Goal: Book appointment/travel/reservation

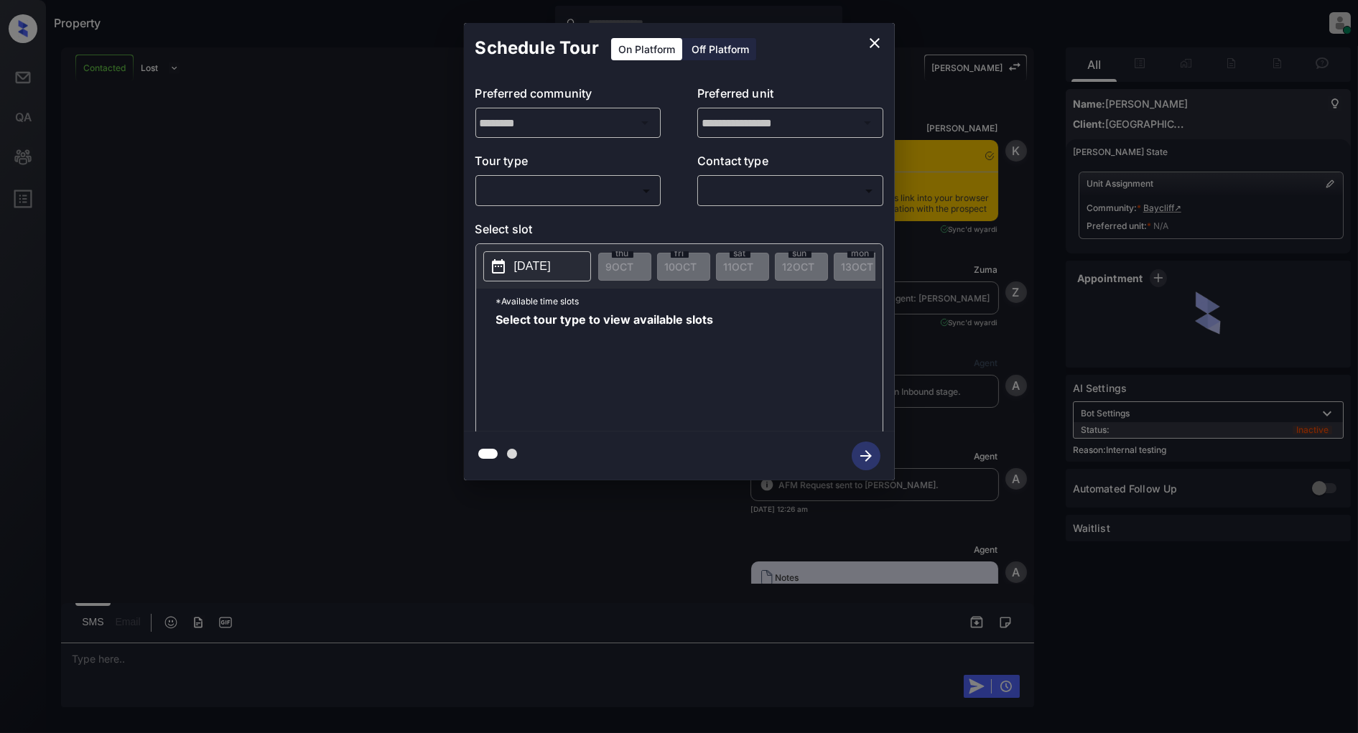
scroll to position [2959, 0]
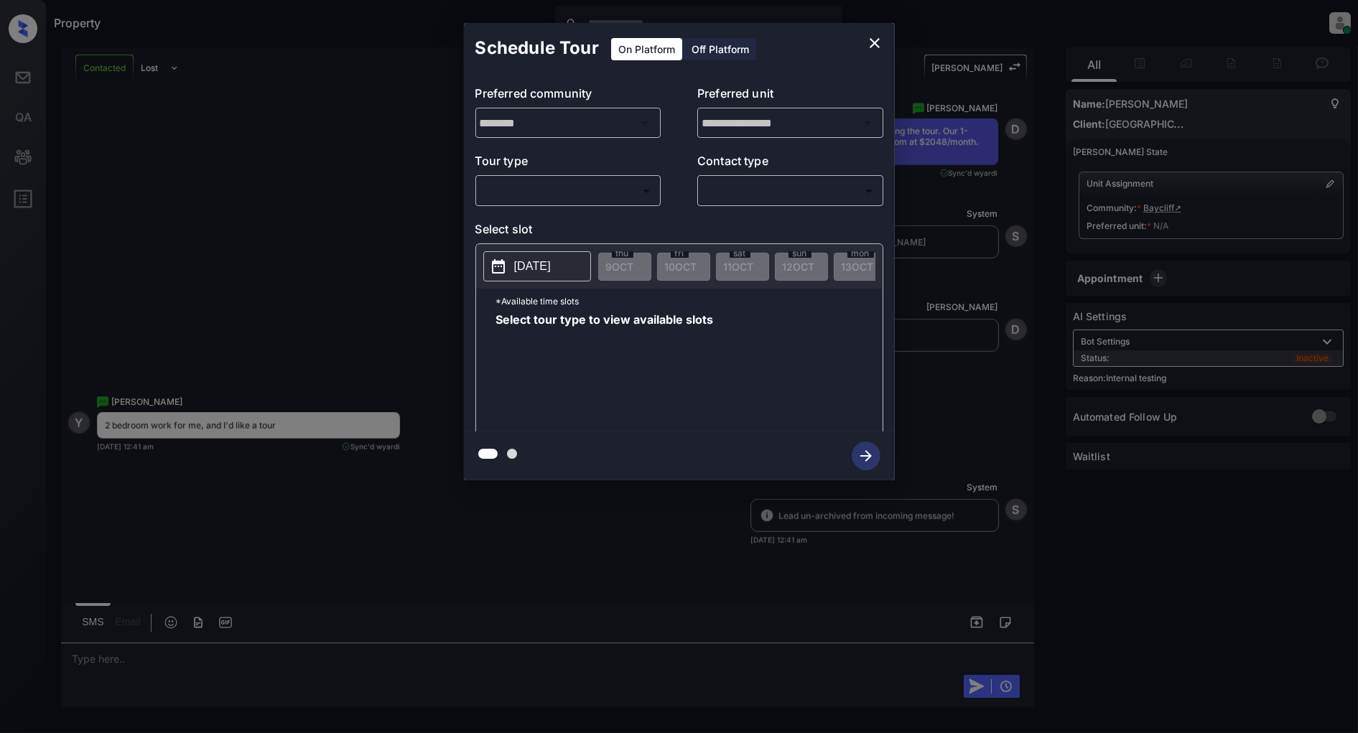
click at [575, 196] on body "Property [PERSON_NAME] Online Set yourself offline Set yourself on break Profil…" at bounding box center [679, 366] width 1358 height 733
click at [541, 231] on li "In Person" at bounding box center [568, 223] width 177 height 26
type input "********"
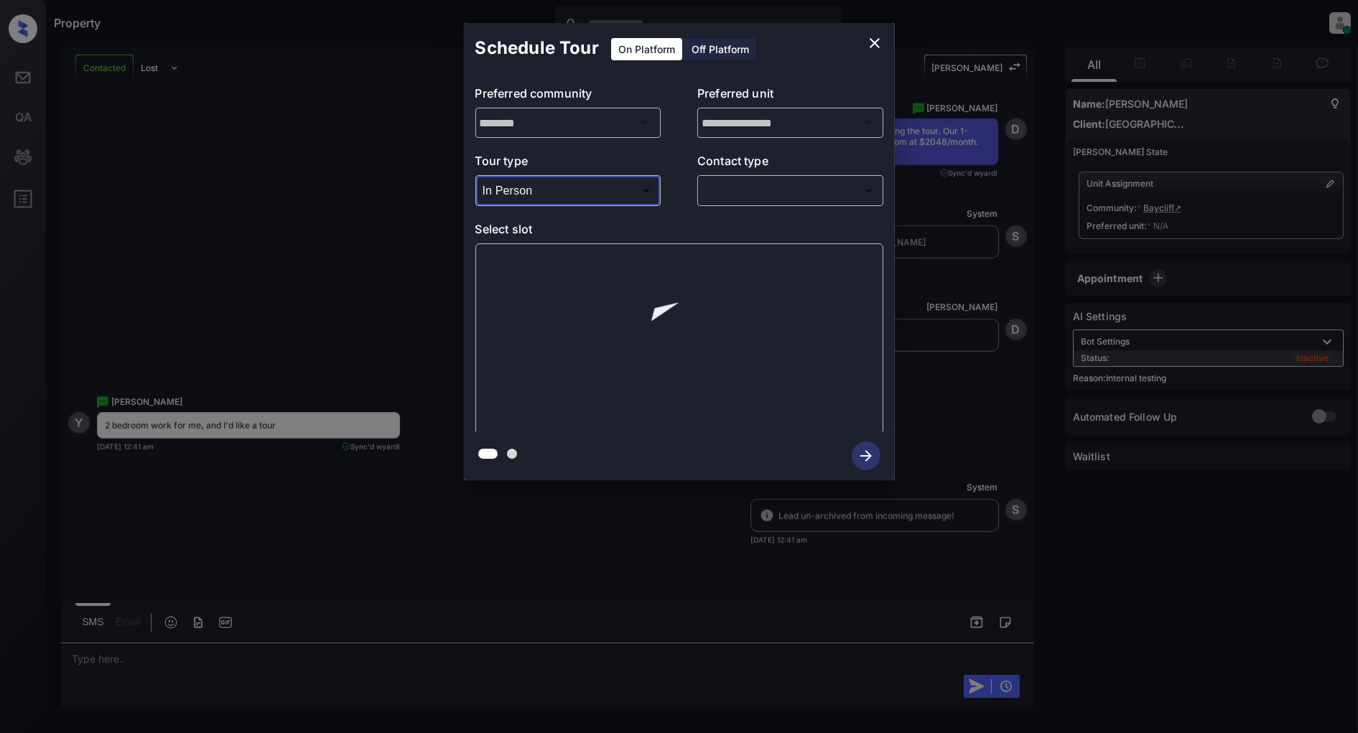
click at [783, 189] on body "Property Patrick Deasis Online Set yourself offline Set yourself on break Profi…" at bounding box center [679, 366] width 1358 height 733
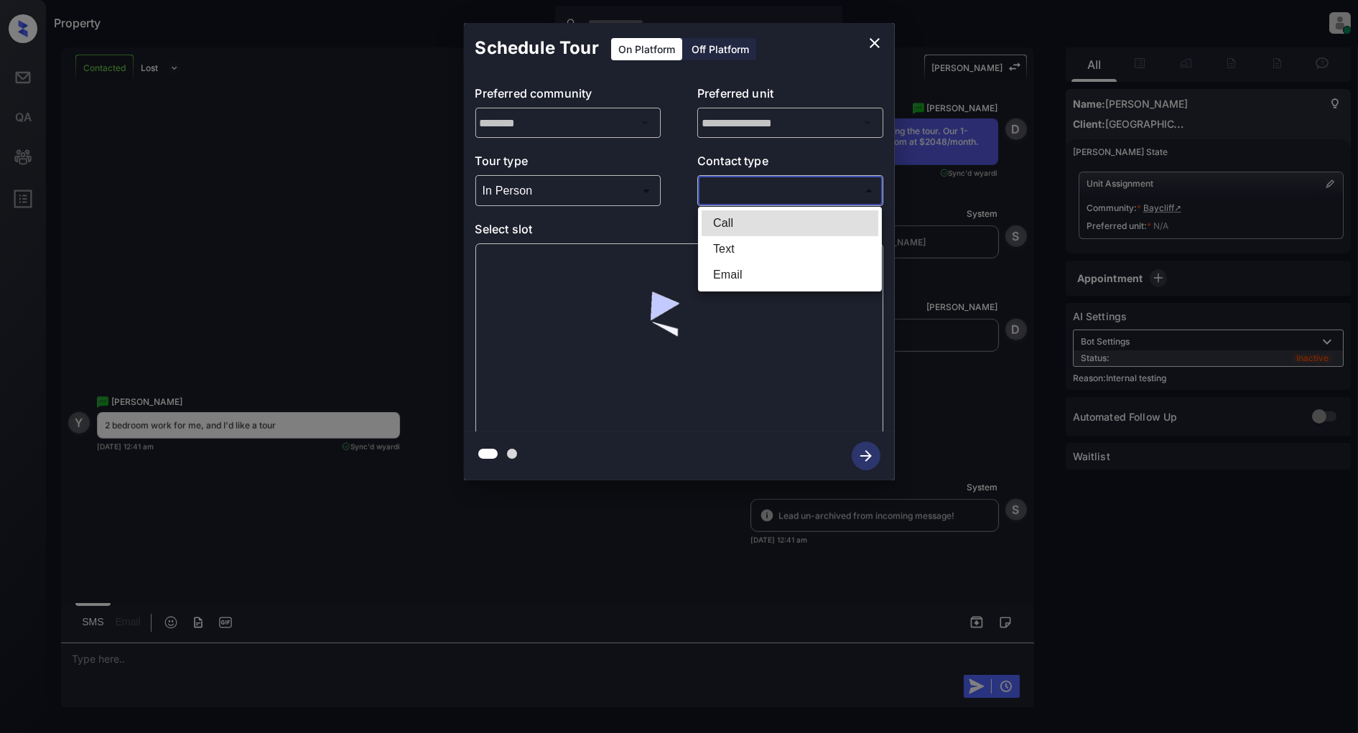
click at [755, 251] on li "Text" at bounding box center [790, 249] width 177 height 26
type input "****"
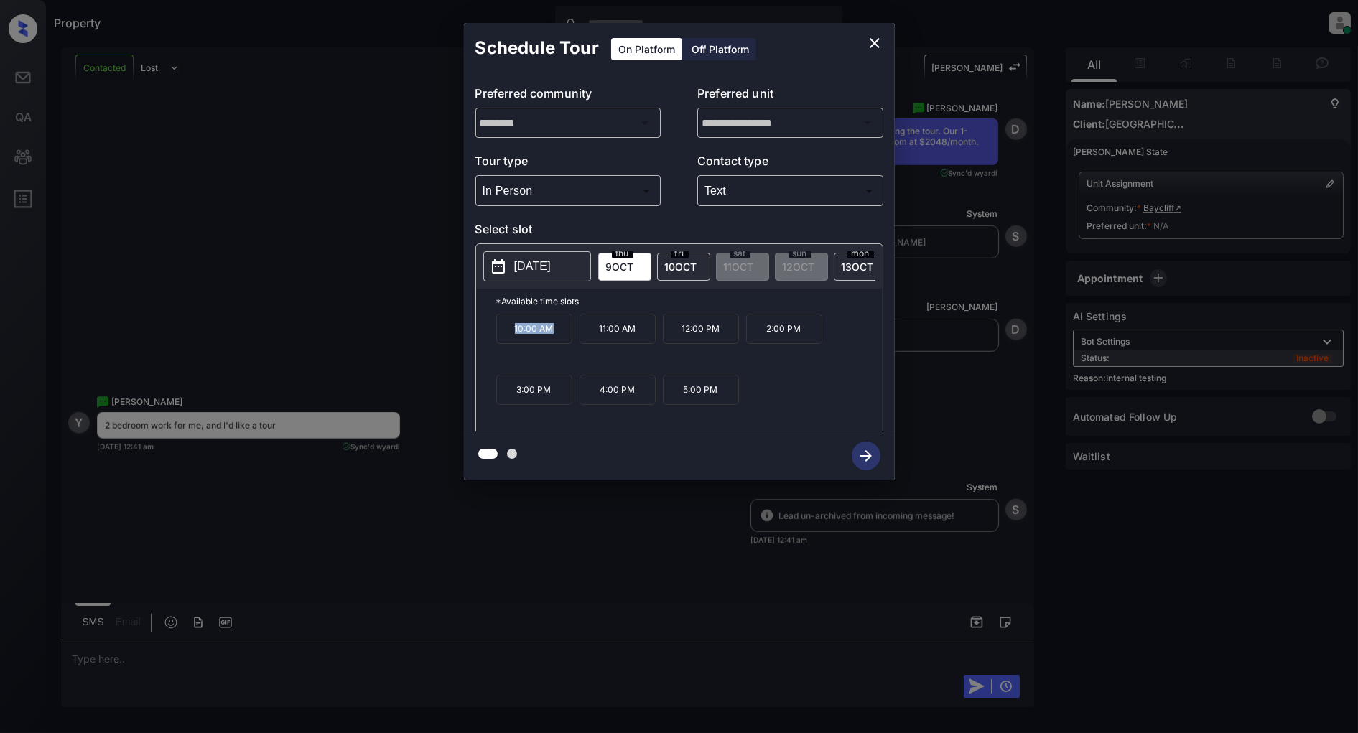
drag, startPoint x: 549, startPoint y: 340, endPoint x: 482, endPoint y: 342, distance: 67.5
click at [482, 342] on div "*Available time slots 10:00 AM 11:00 AM 12:00 PM 2:00 PM 3:00 PM 4:00 PM 5:00 PM" at bounding box center [679, 362] width 406 height 147
copy p "10:00 AM"
drag, startPoint x: 728, startPoint y: 335, endPoint x: 669, endPoint y: 338, distance: 59.7
click at [669, 338] on p "12:00 PM" at bounding box center [701, 329] width 76 height 30
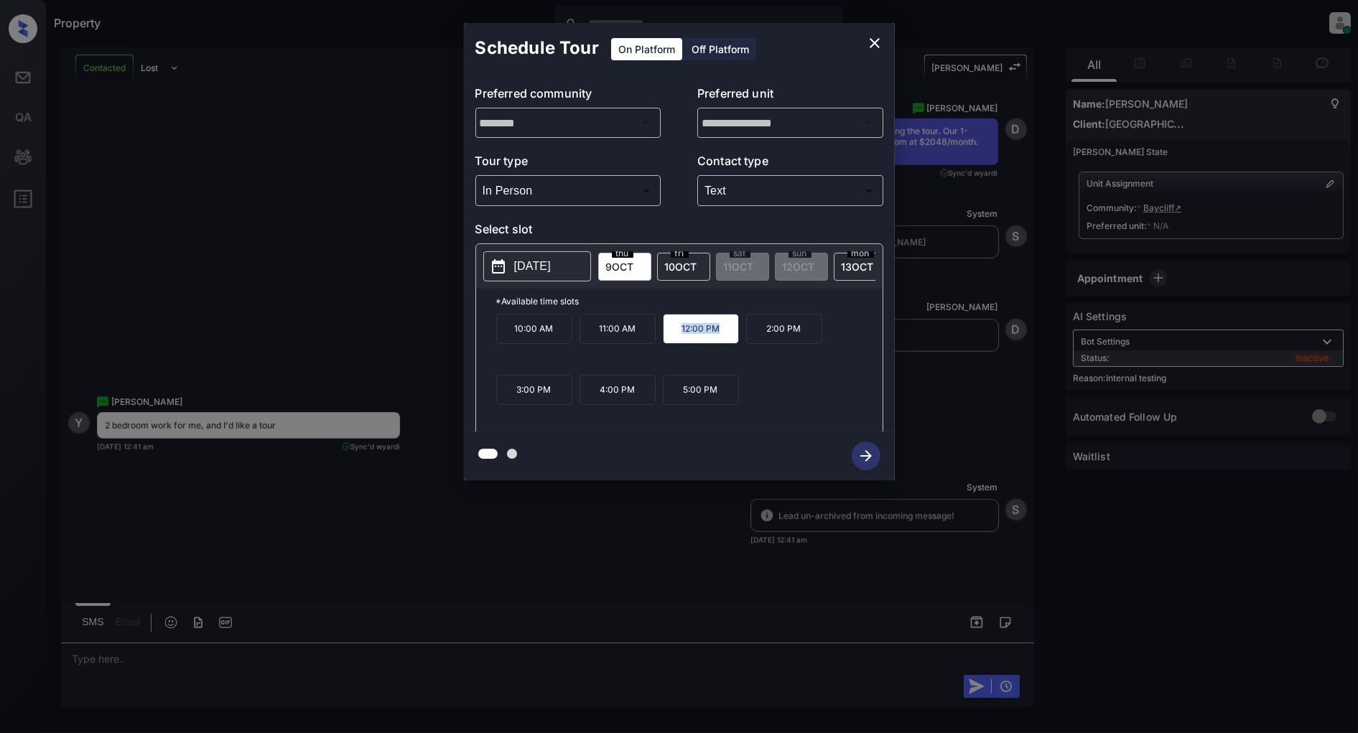
copy p "12:00 PM"
drag, startPoint x: 635, startPoint y: 396, endPoint x: 600, endPoint y: 399, distance: 34.6
click at [600, 399] on p "4:00 PM" at bounding box center [617, 390] width 76 height 30
copy p "4:00 PM"
click at [876, 45] on icon "close" at bounding box center [875, 43] width 10 height 10
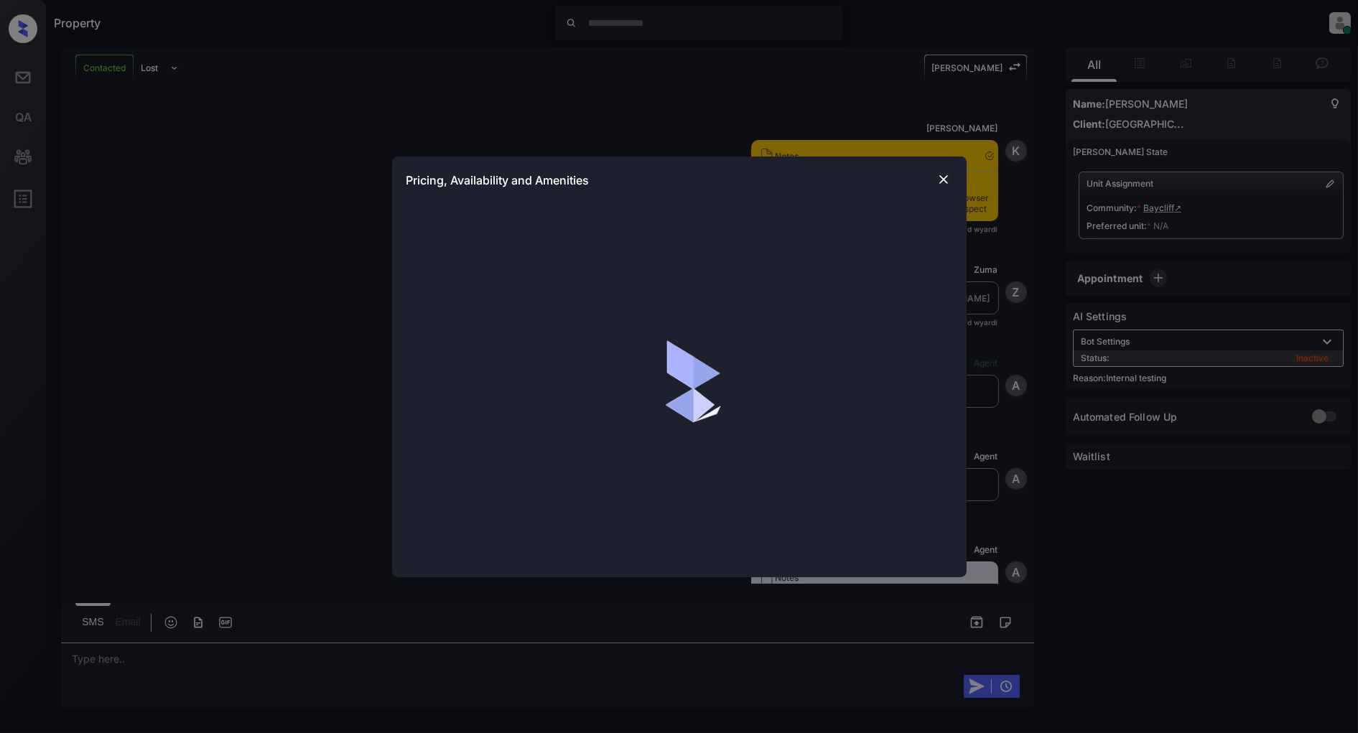
scroll to position [3609, 0]
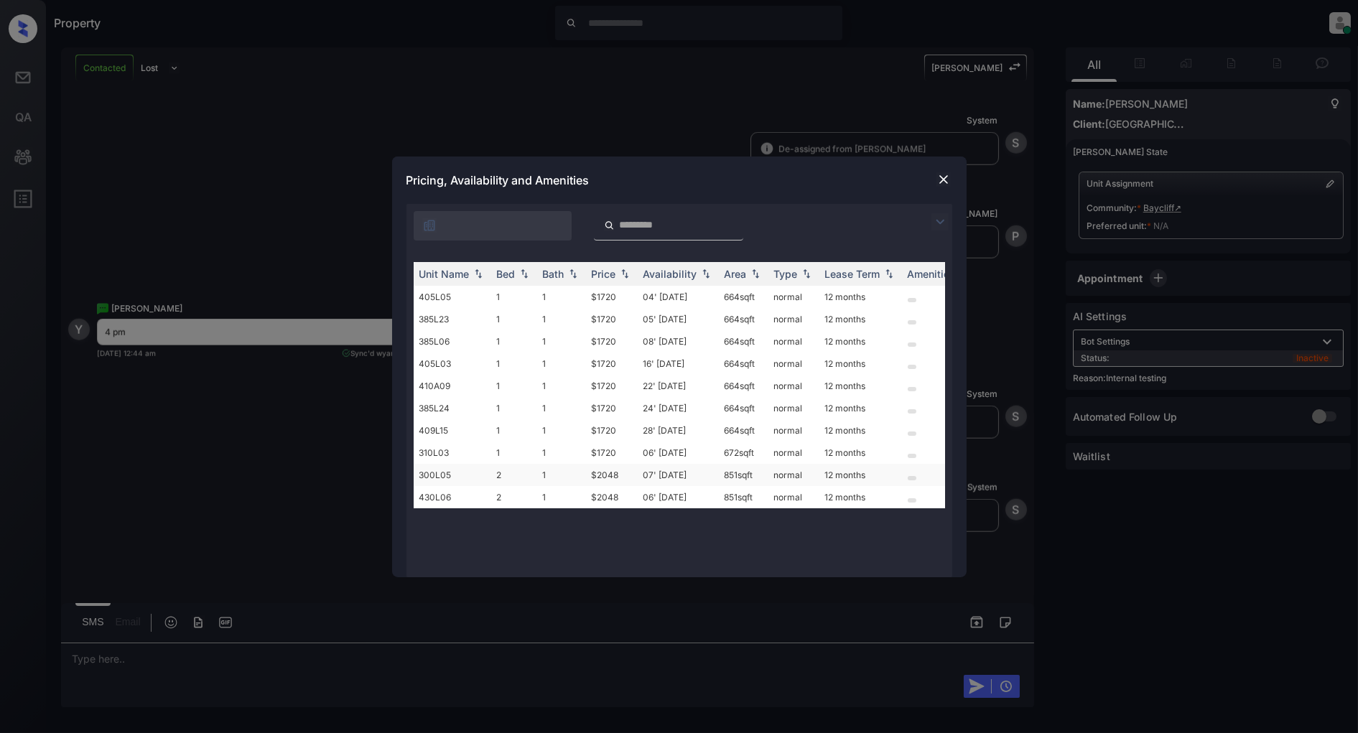
click at [546, 472] on td "1" at bounding box center [561, 475] width 49 height 22
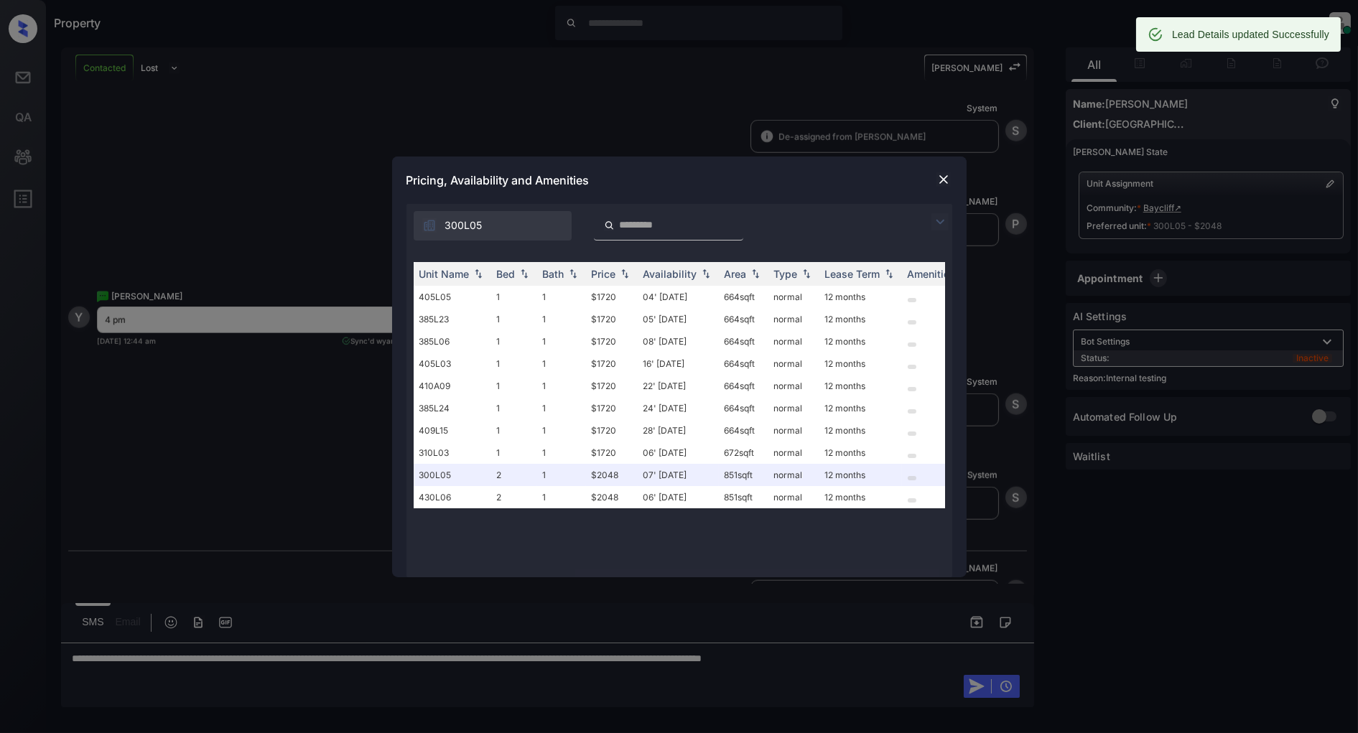
scroll to position [3702, 0]
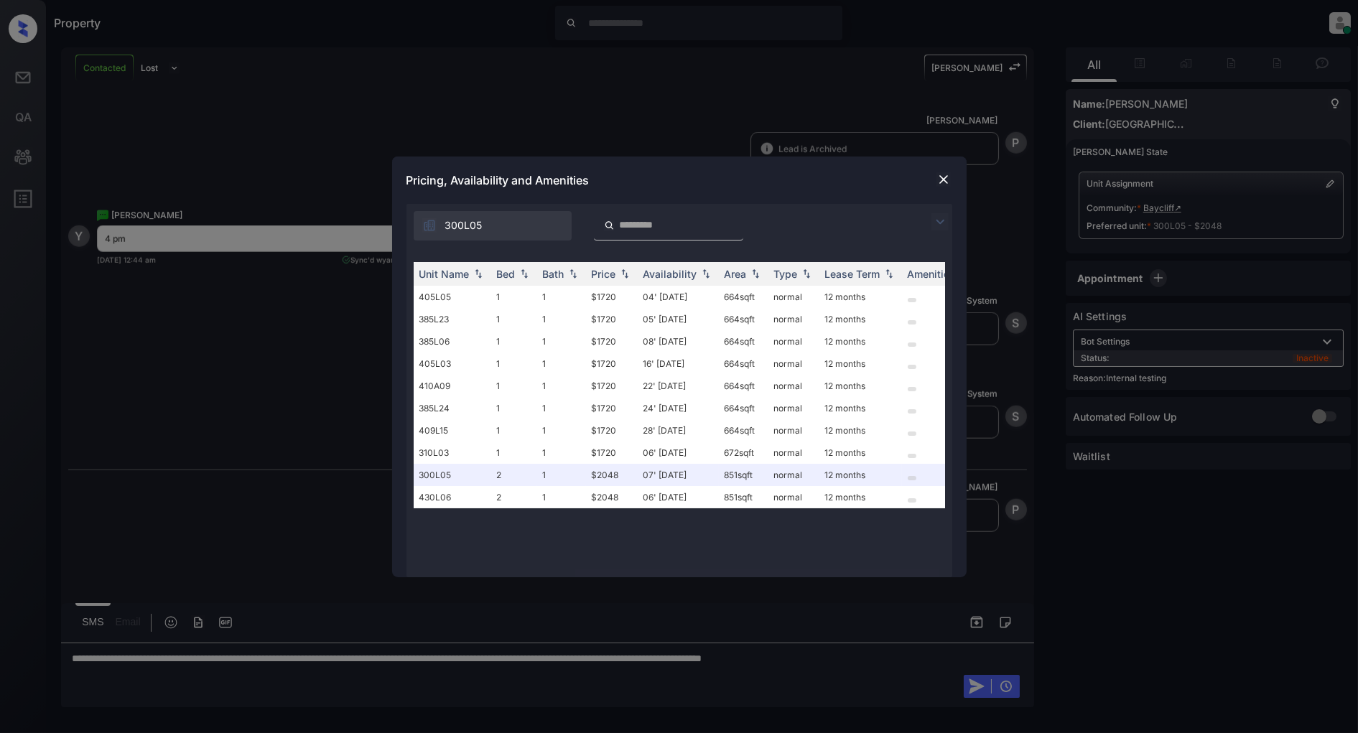
click at [936, 178] on img at bounding box center [943, 179] width 14 height 14
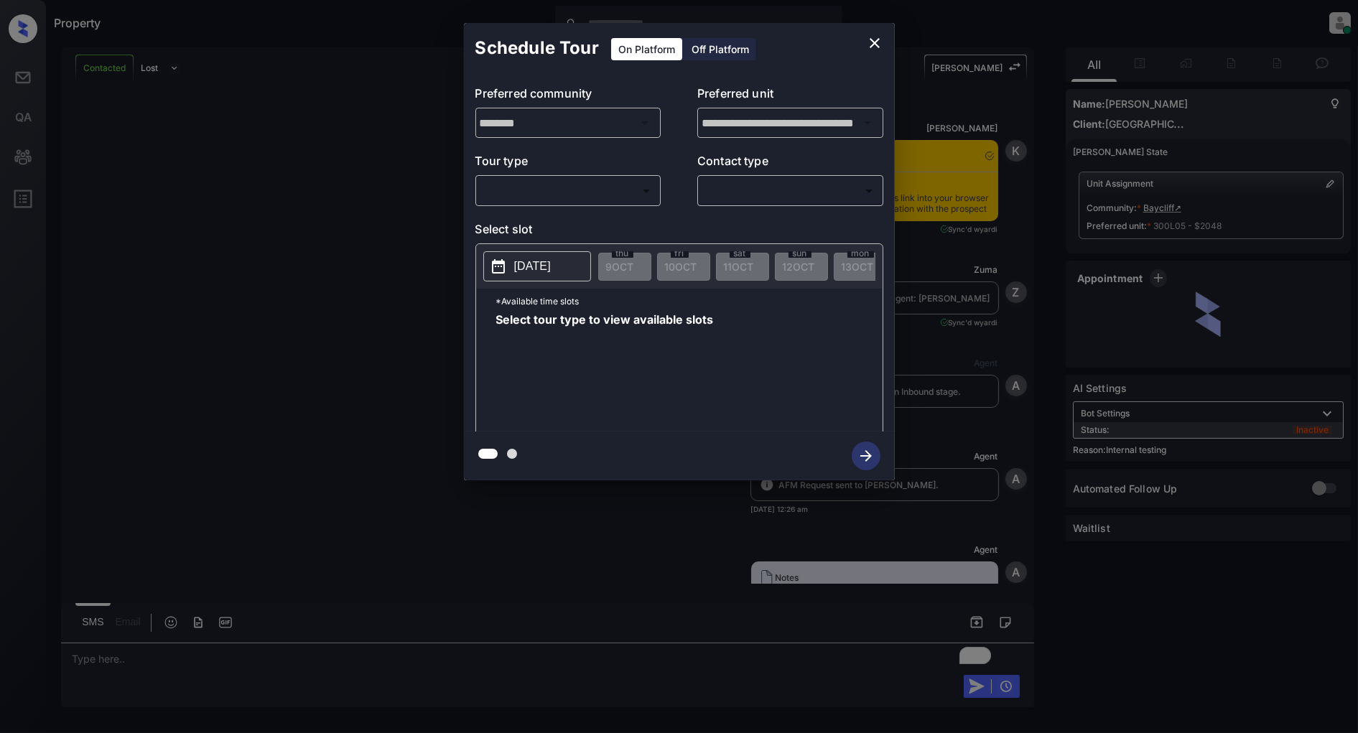
scroll to position [3702, 0]
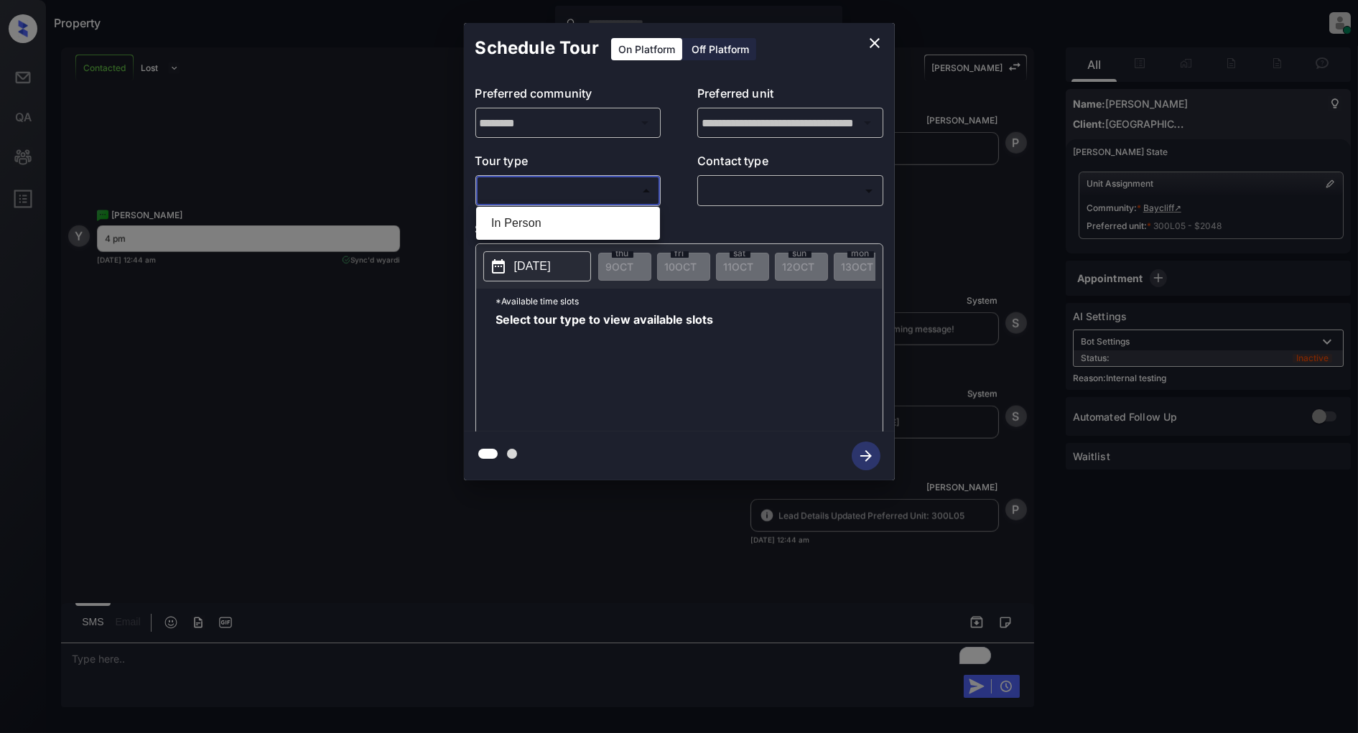
click at [600, 180] on body "Property [PERSON_NAME] Online Set yourself offline Set yourself on break Profil…" at bounding box center [679, 366] width 1358 height 733
click at [527, 226] on li "In Person" at bounding box center [568, 223] width 177 height 26
type input "********"
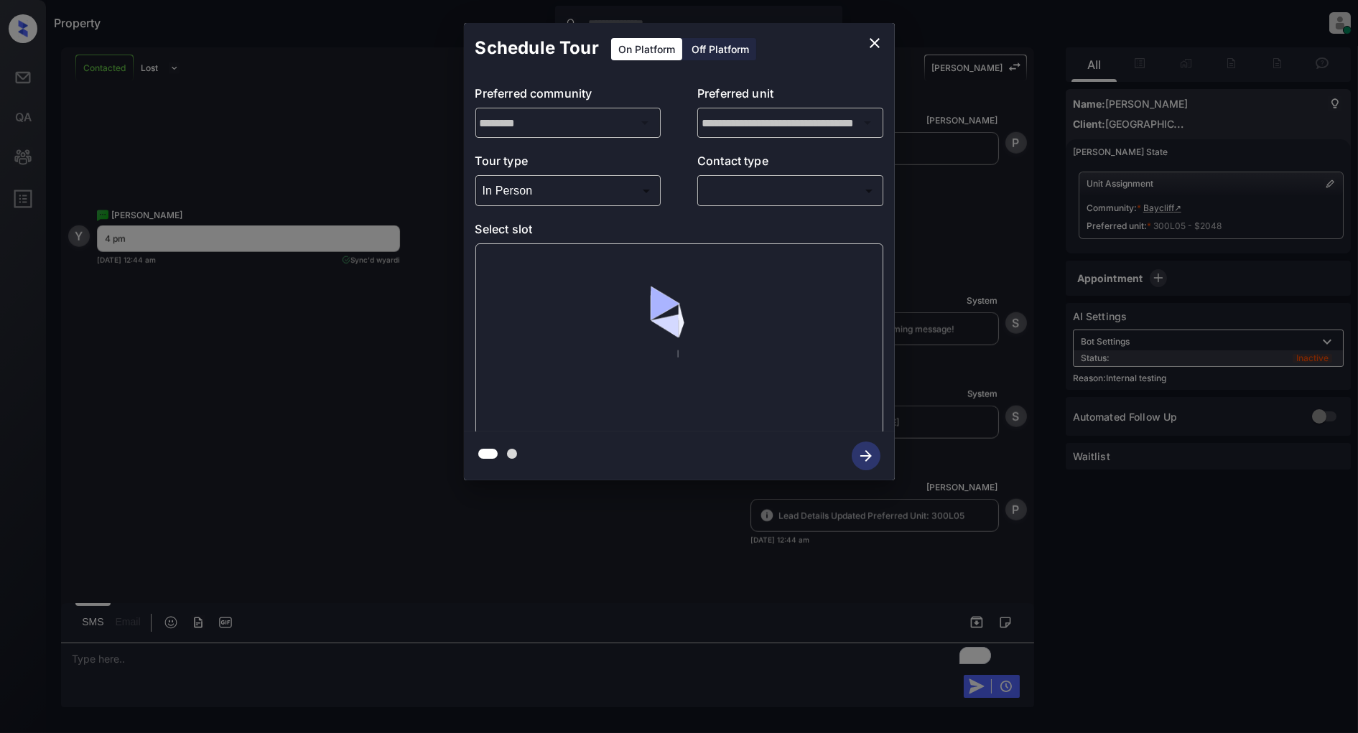
click at [770, 204] on div "​ ​" at bounding box center [790, 190] width 186 height 31
click at [769, 196] on body "Property [PERSON_NAME] Online Set yourself offline Set yourself on break Profil…" at bounding box center [679, 366] width 1358 height 733
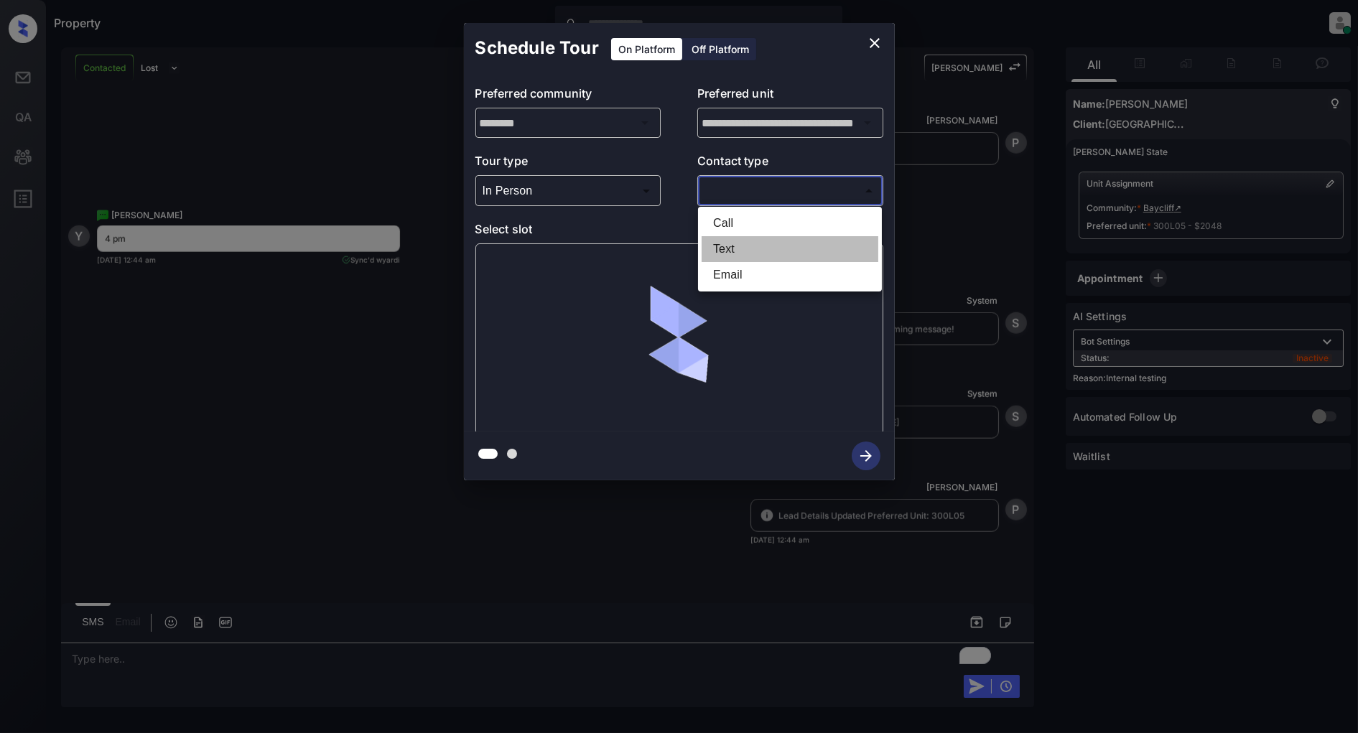
click at [769, 253] on li "Text" at bounding box center [790, 249] width 177 height 26
type input "****"
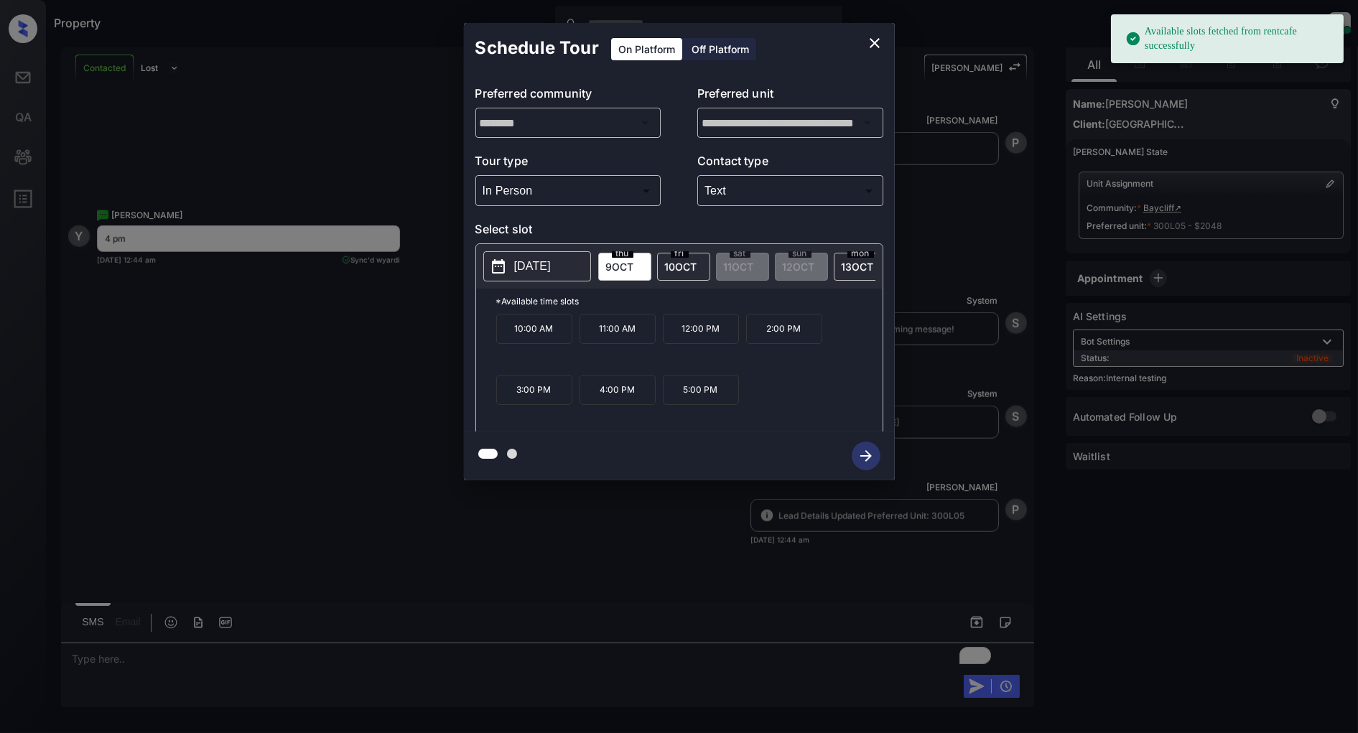
click at [616, 396] on p "4:00 PM" at bounding box center [617, 390] width 76 height 30
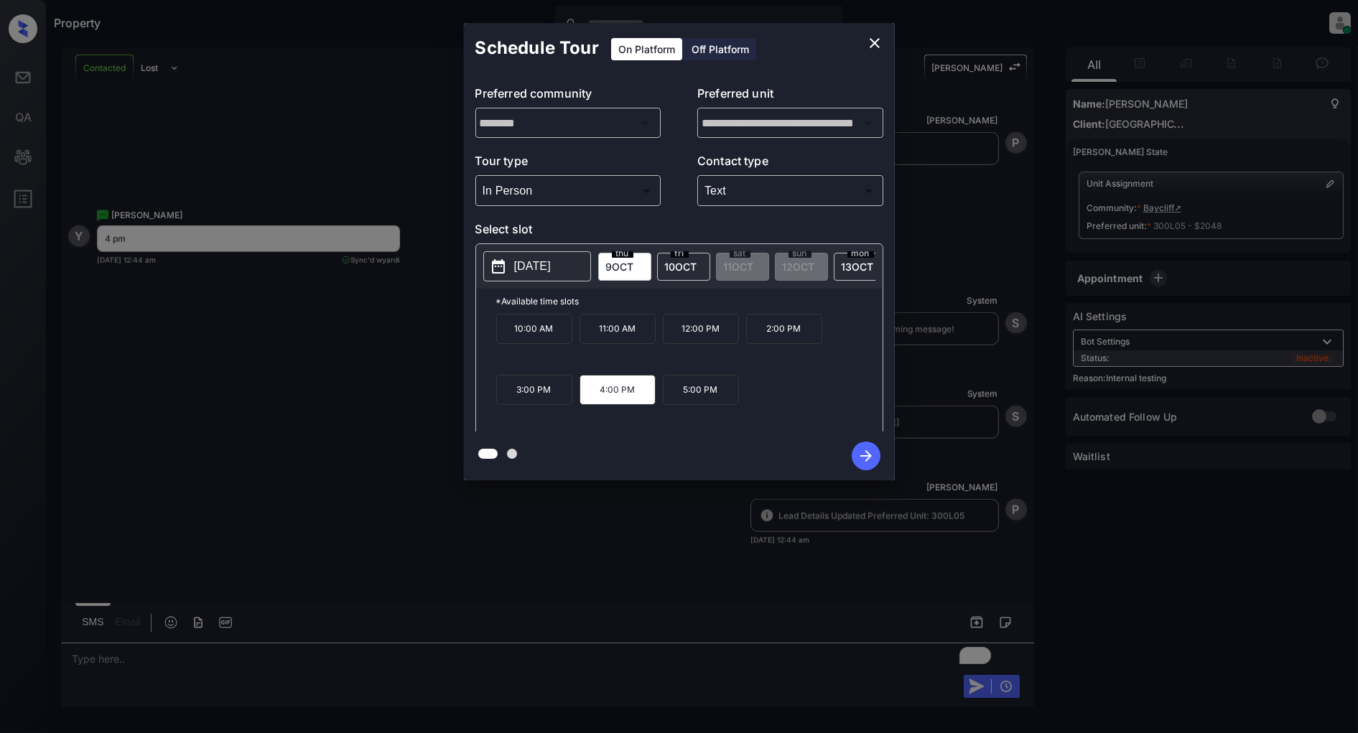
click at [858, 456] on icon "button" at bounding box center [866, 456] width 29 height 29
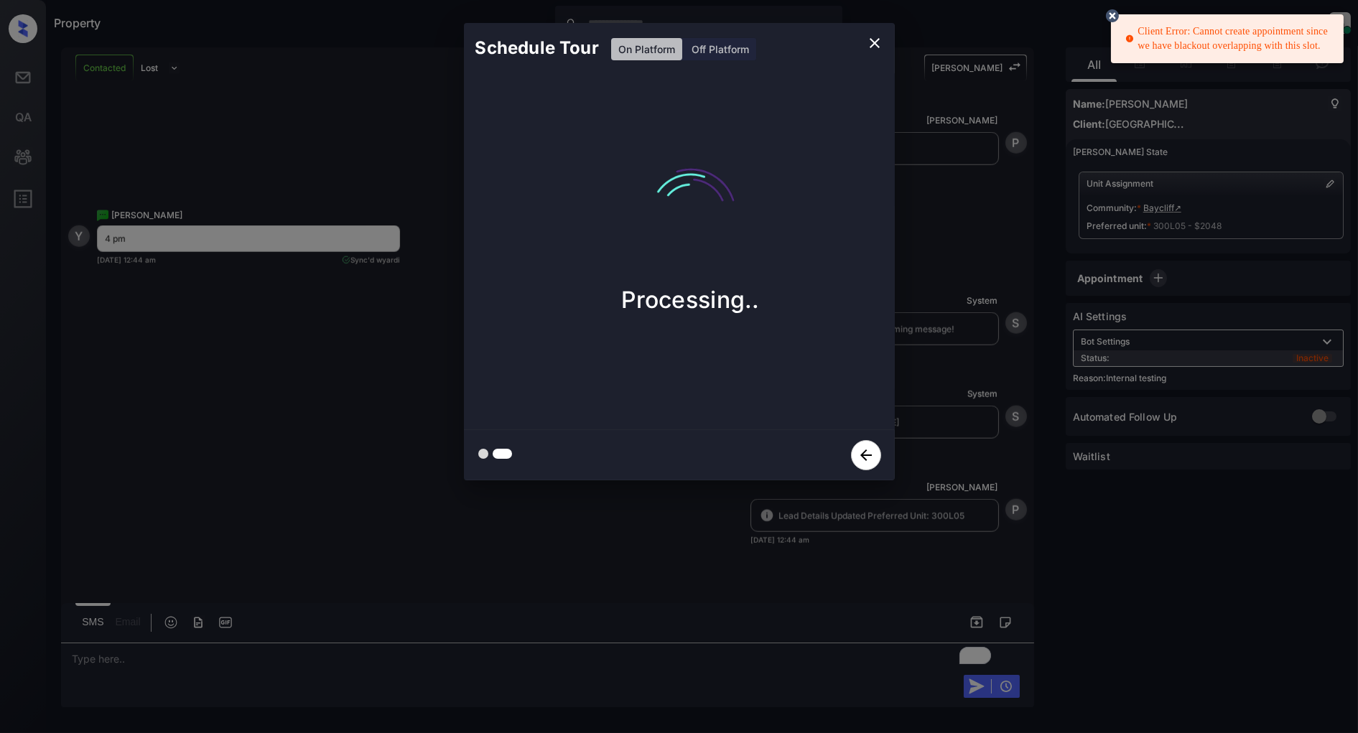
click at [867, 37] on icon "close" at bounding box center [874, 42] width 17 height 17
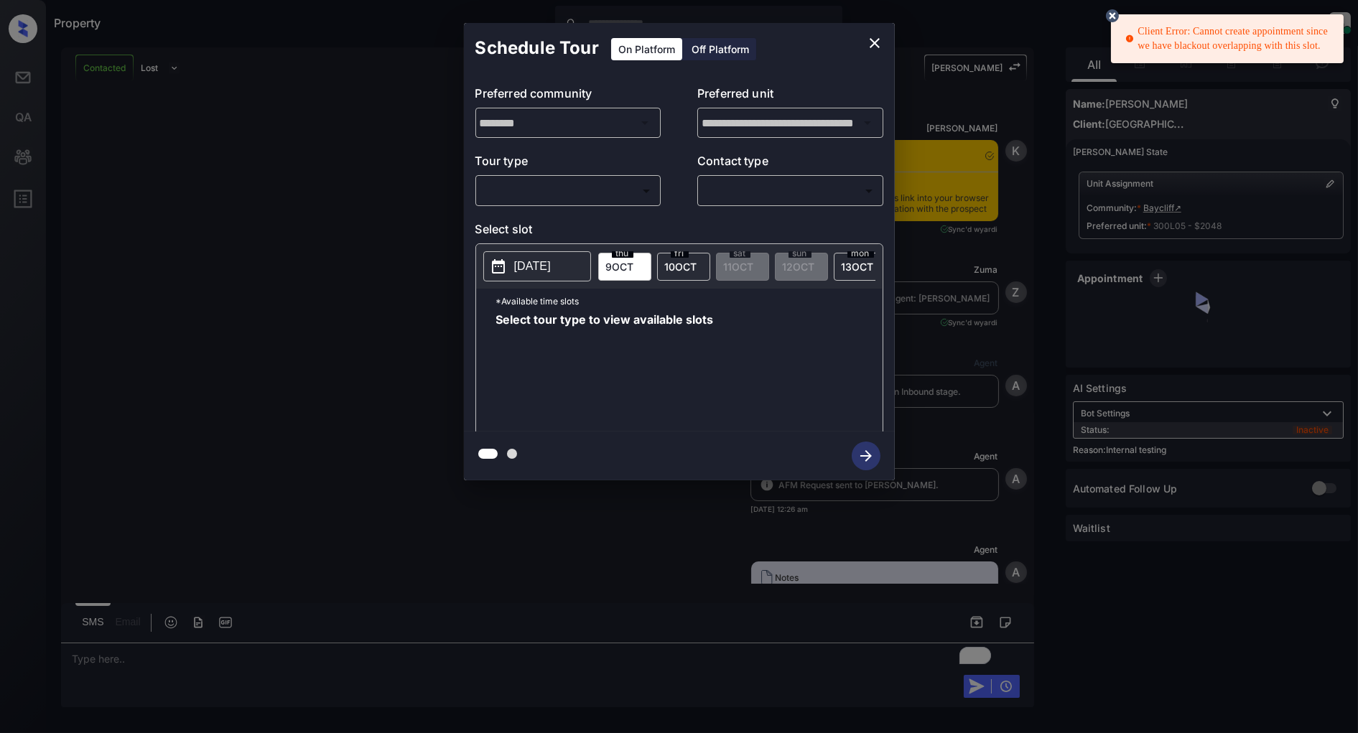
scroll to position [3478, 0]
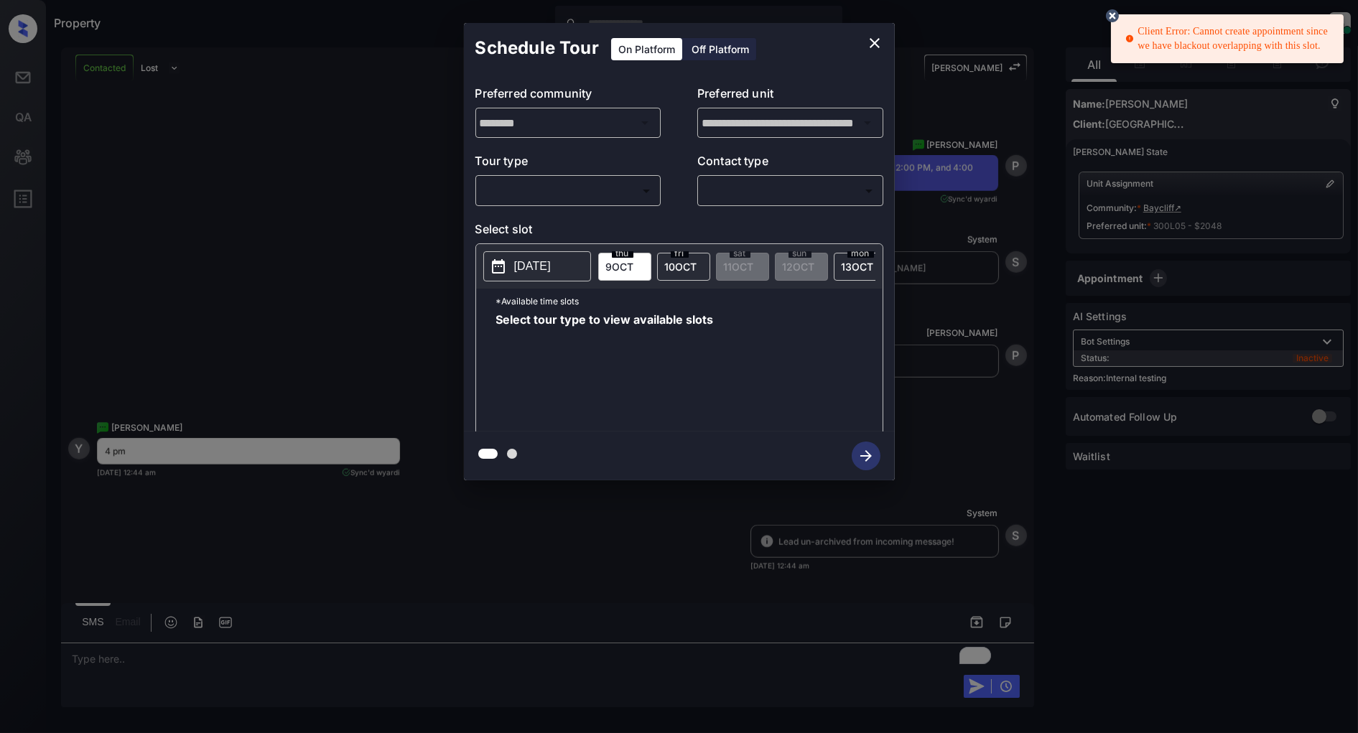
click at [571, 207] on div "**********" at bounding box center [679, 252] width 431 height 358
click at [571, 200] on body "Client Error: Cannot create appointment since we have blackout overlapping with…" at bounding box center [679, 366] width 1358 height 733
click at [532, 223] on li "In Person" at bounding box center [568, 223] width 177 height 26
type input "********"
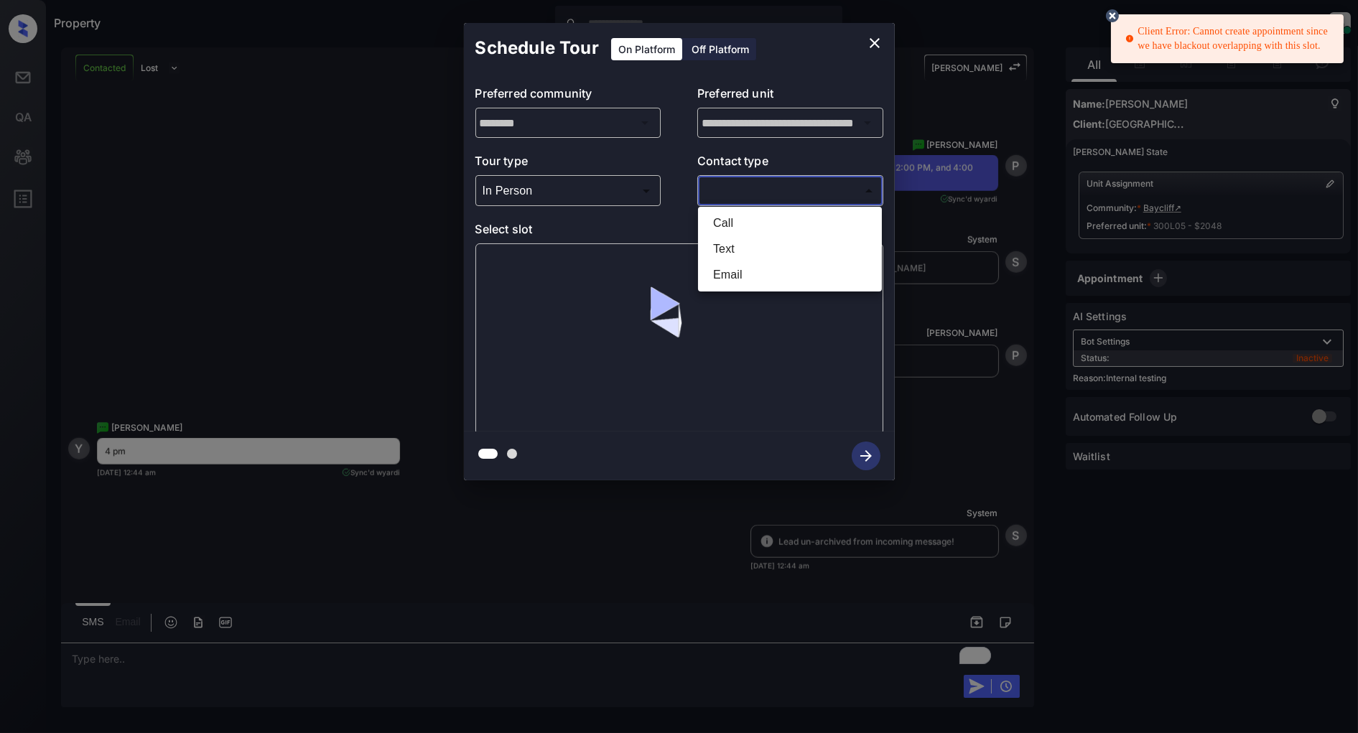
click at [784, 197] on body "Client Error: Cannot create appointment since we have blackout overlapping with…" at bounding box center [679, 366] width 1358 height 733
click at [750, 251] on li "Text" at bounding box center [790, 249] width 177 height 26
type input "****"
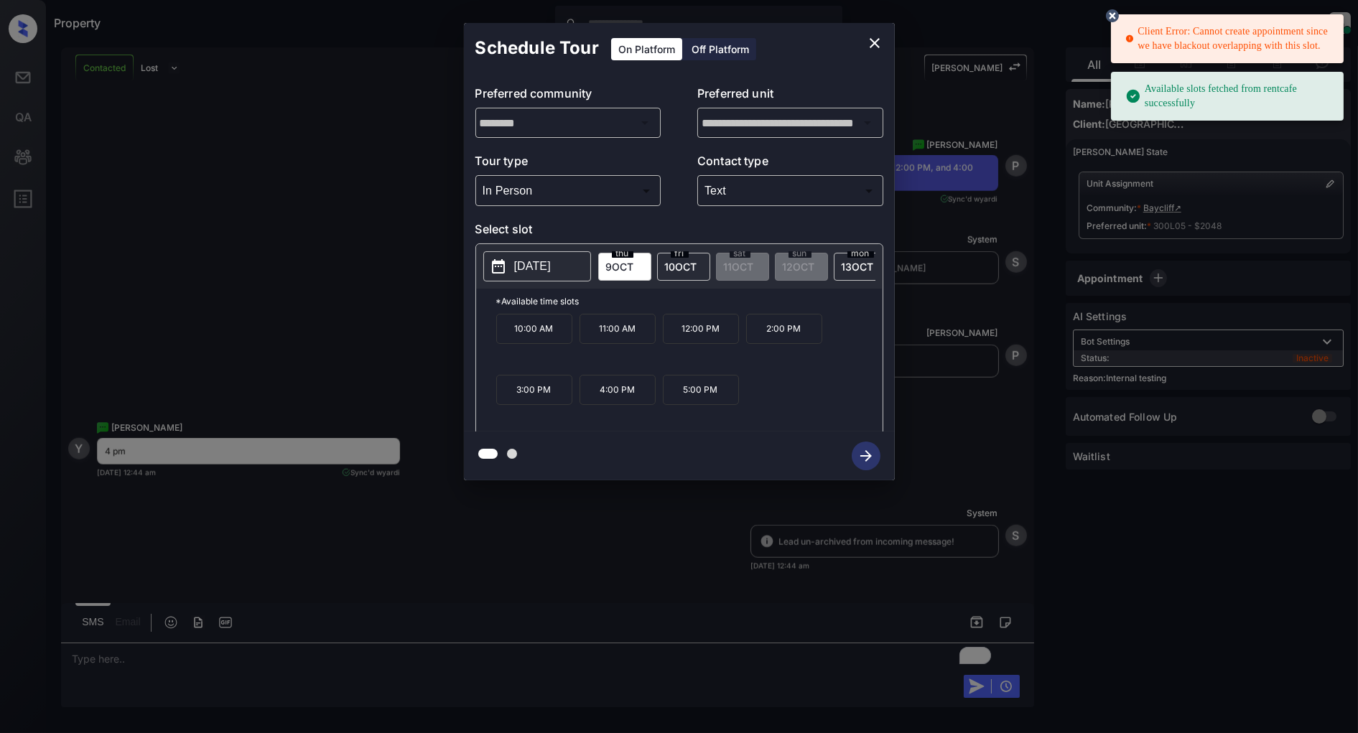
click at [522, 266] on p "[DATE]" at bounding box center [532, 266] width 37 height 17
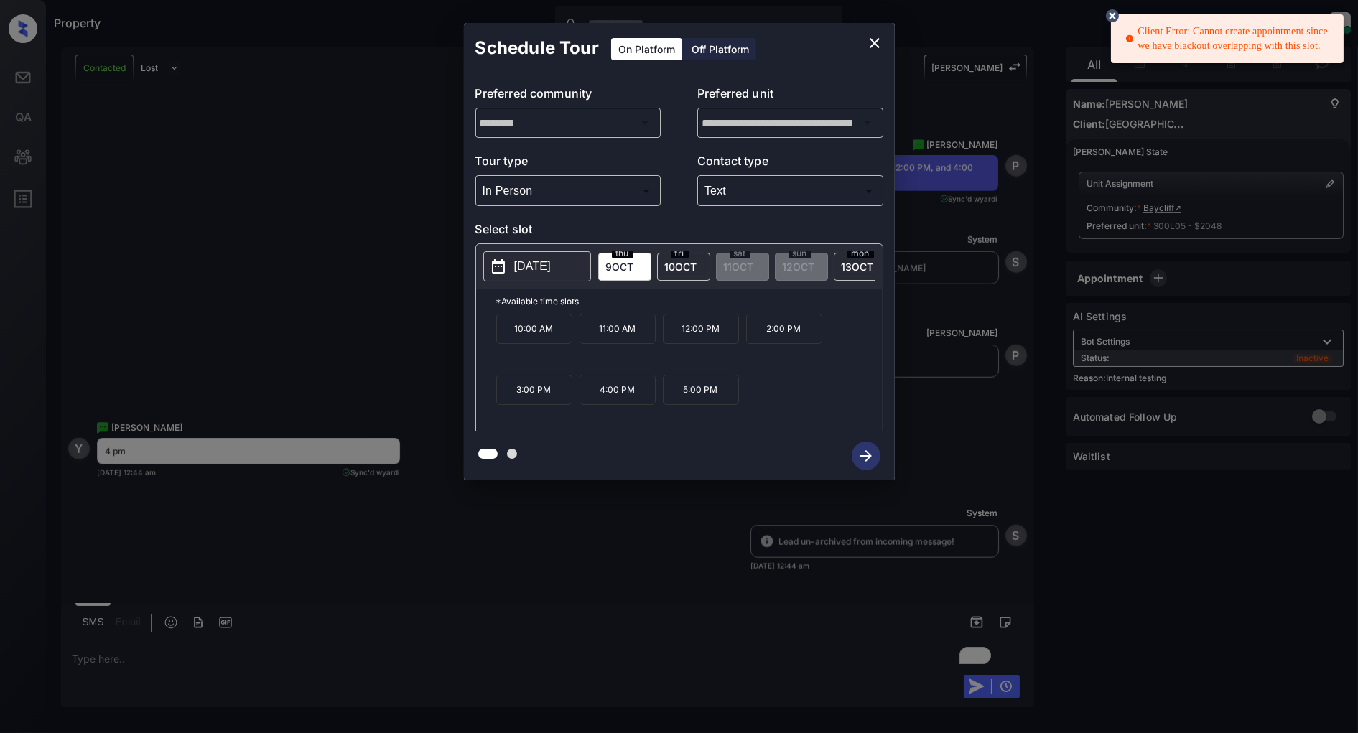
click at [800, 398] on div "10:00 AM 11:00 AM 12:00 PM 2:00 PM 3:00 PM 4:00 PM 5:00 PM" at bounding box center [689, 371] width 386 height 115
drag, startPoint x: 810, startPoint y: 340, endPoint x: 765, endPoint y: 342, distance: 45.3
click at [765, 342] on p "2:00 PM" at bounding box center [784, 329] width 76 height 30
click at [878, 39] on icon "close" at bounding box center [875, 43] width 10 height 10
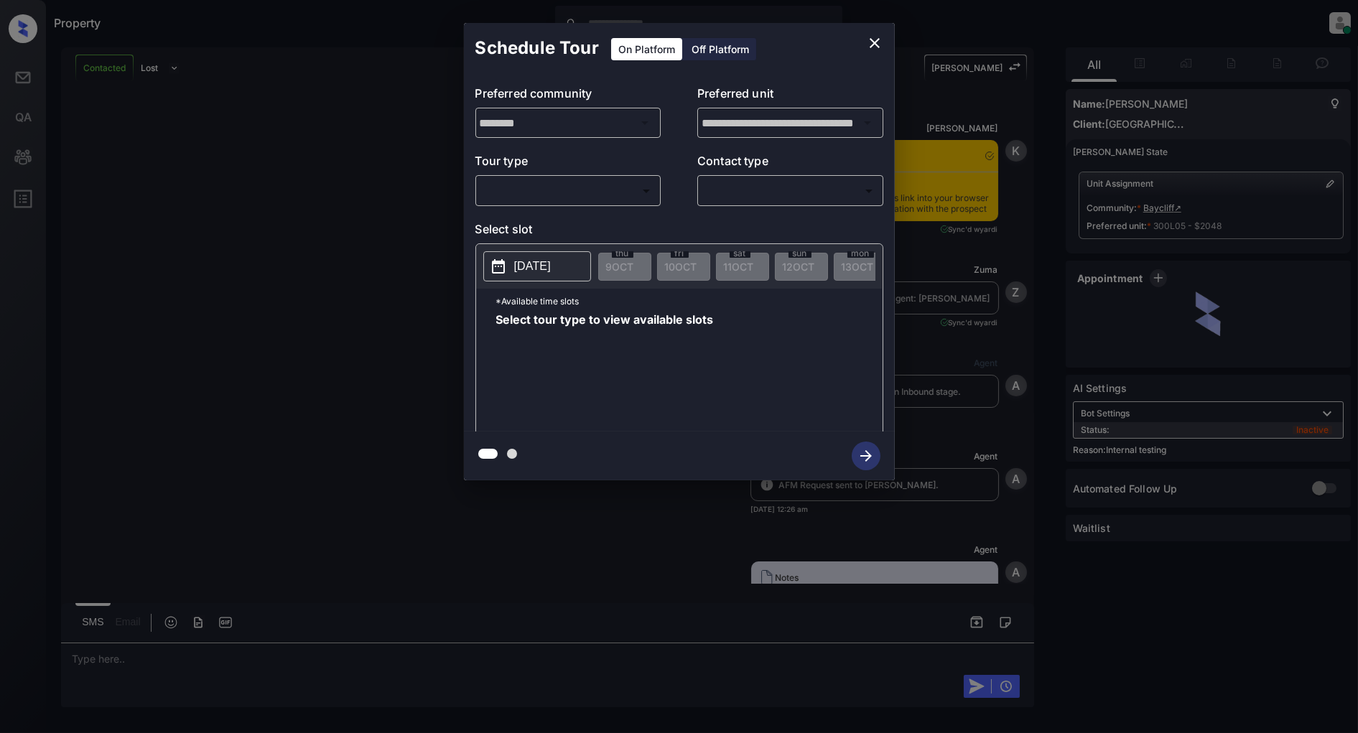
scroll to position [3955, 0]
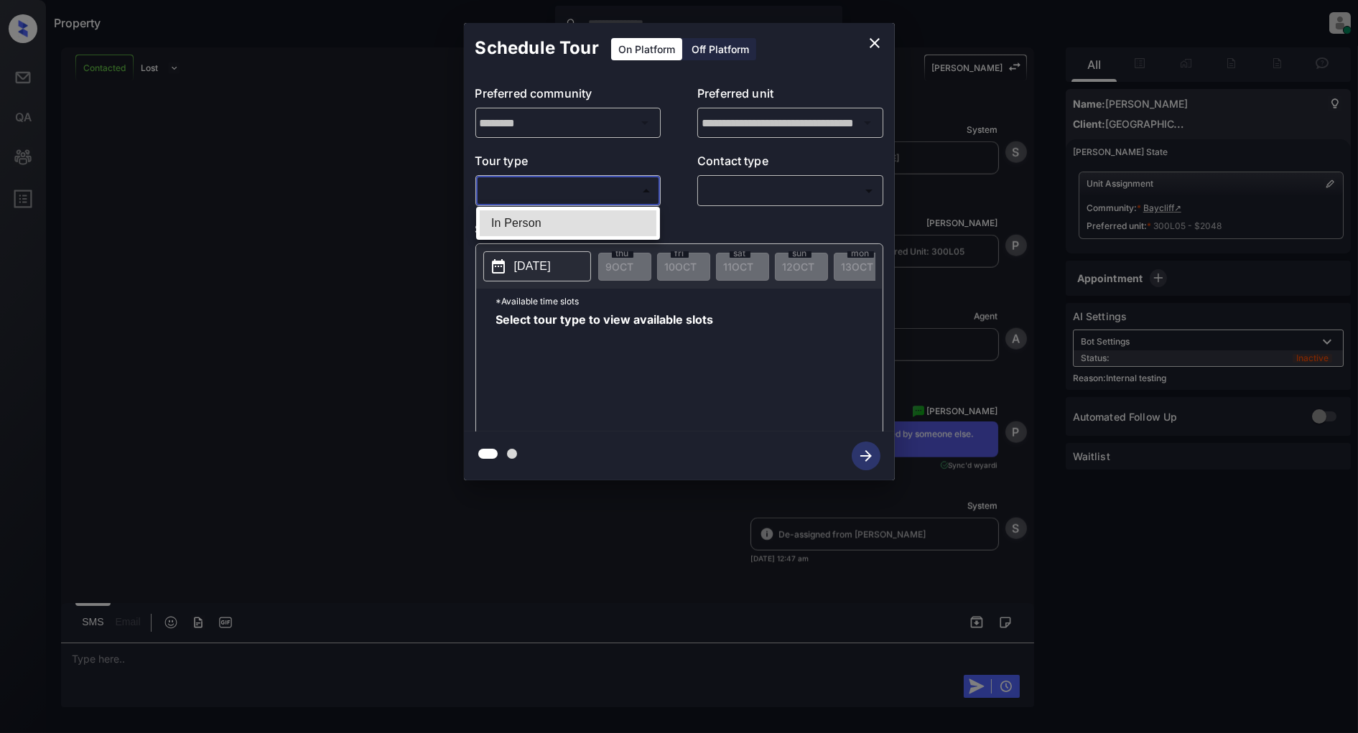
click at [516, 185] on body "Property [PERSON_NAME] Online Set yourself offline Set yourself on break Profil…" at bounding box center [679, 366] width 1358 height 733
click at [536, 214] on li "In Person" at bounding box center [568, 223] width 177 height 26
type input "********"
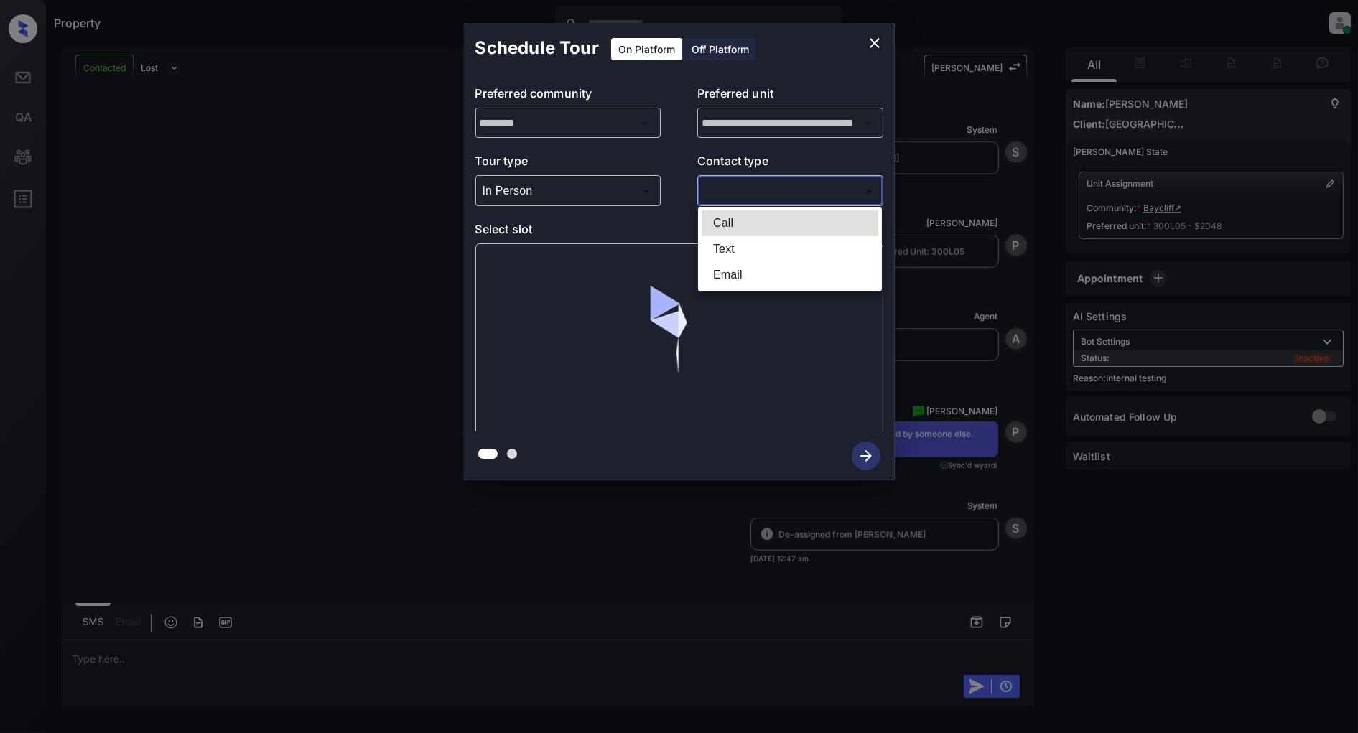
click at [759, 194] on body "Property [PERSON_NAME] Online Set yourself offline Set yourself on break Profil…" at bounding box center [679, 366] width 1358 height 733
click at [773, 247] on li "Text" at bounding box center [790, 249] width 177 height 26
type input "****"
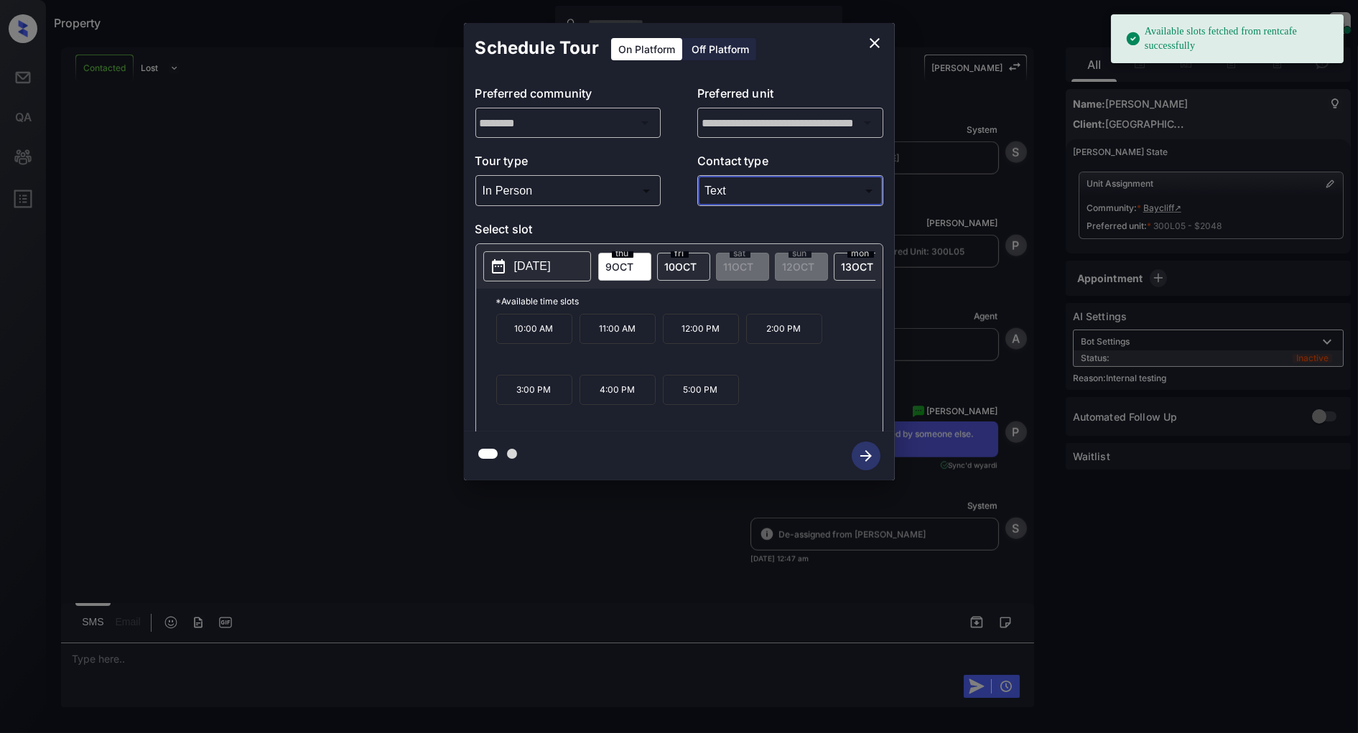
click at [682, 336] on p "12:00 PM" at bounding box center [701, 329] width 76 height 30
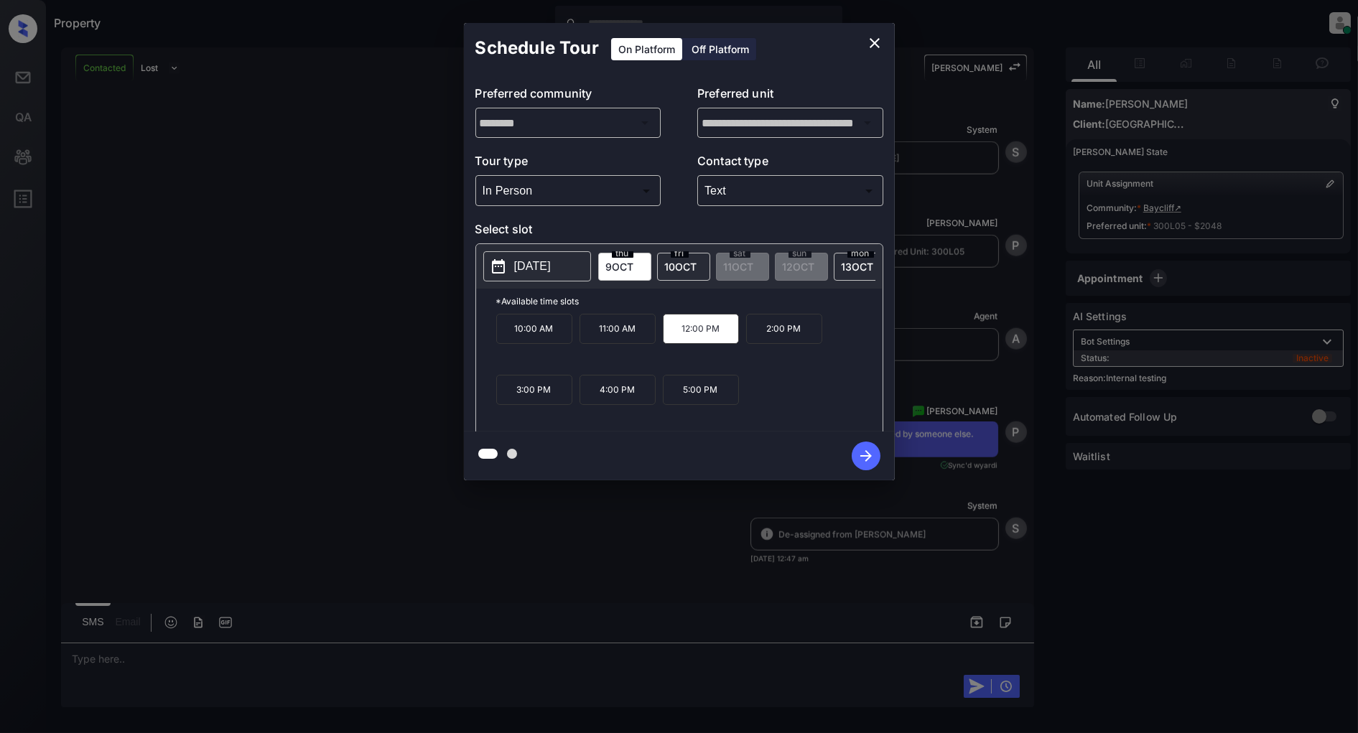
click at [857, 460] on icon "button" at bounding box center [866, 456] width 29 height 29
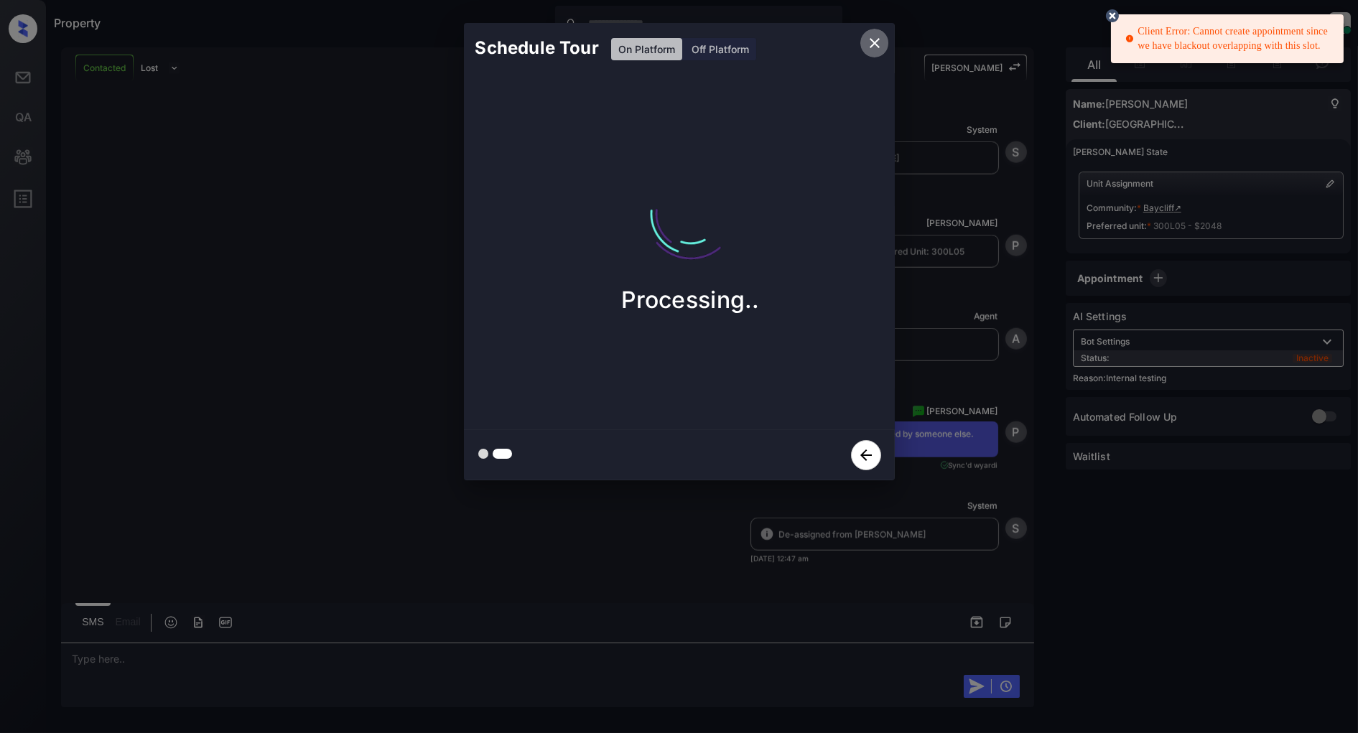
click at [875, 44] on icon "close" at bounding box center [875, 43] width 10 height 10
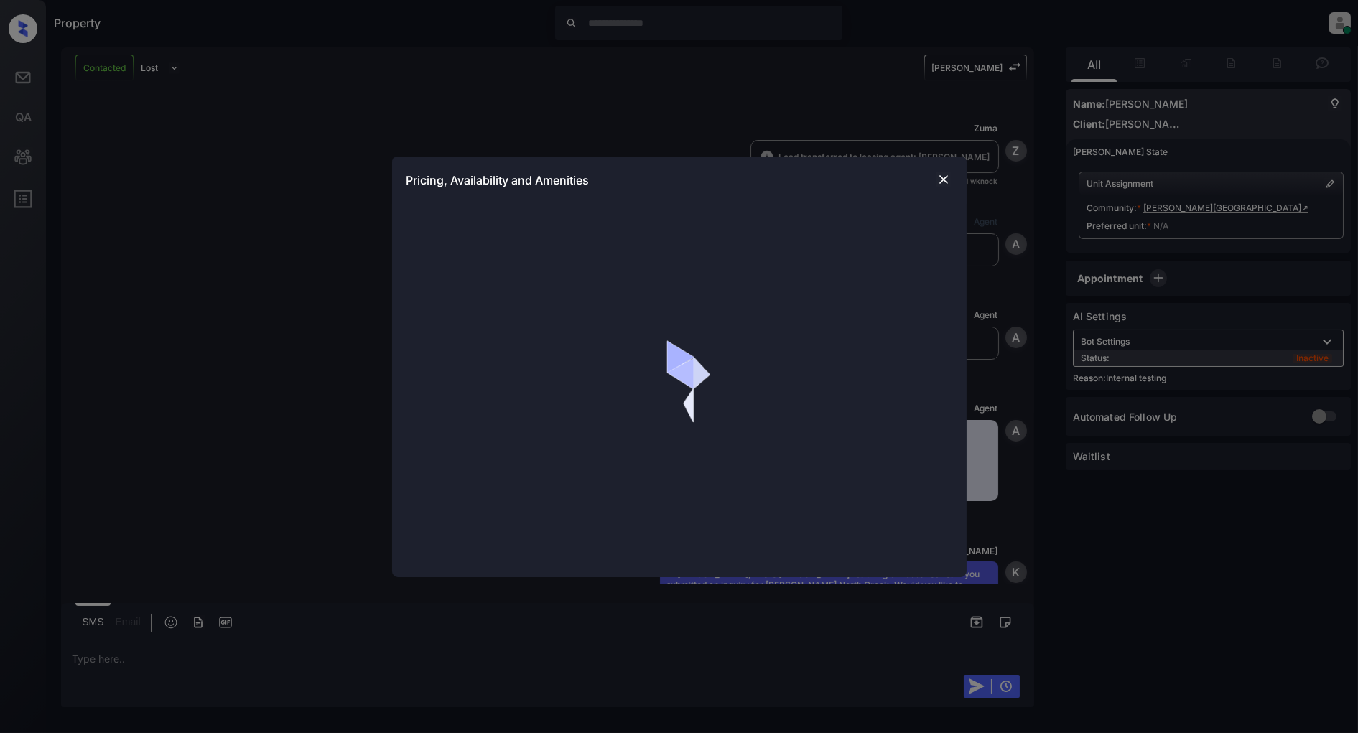
scroll to position [1636, 0]
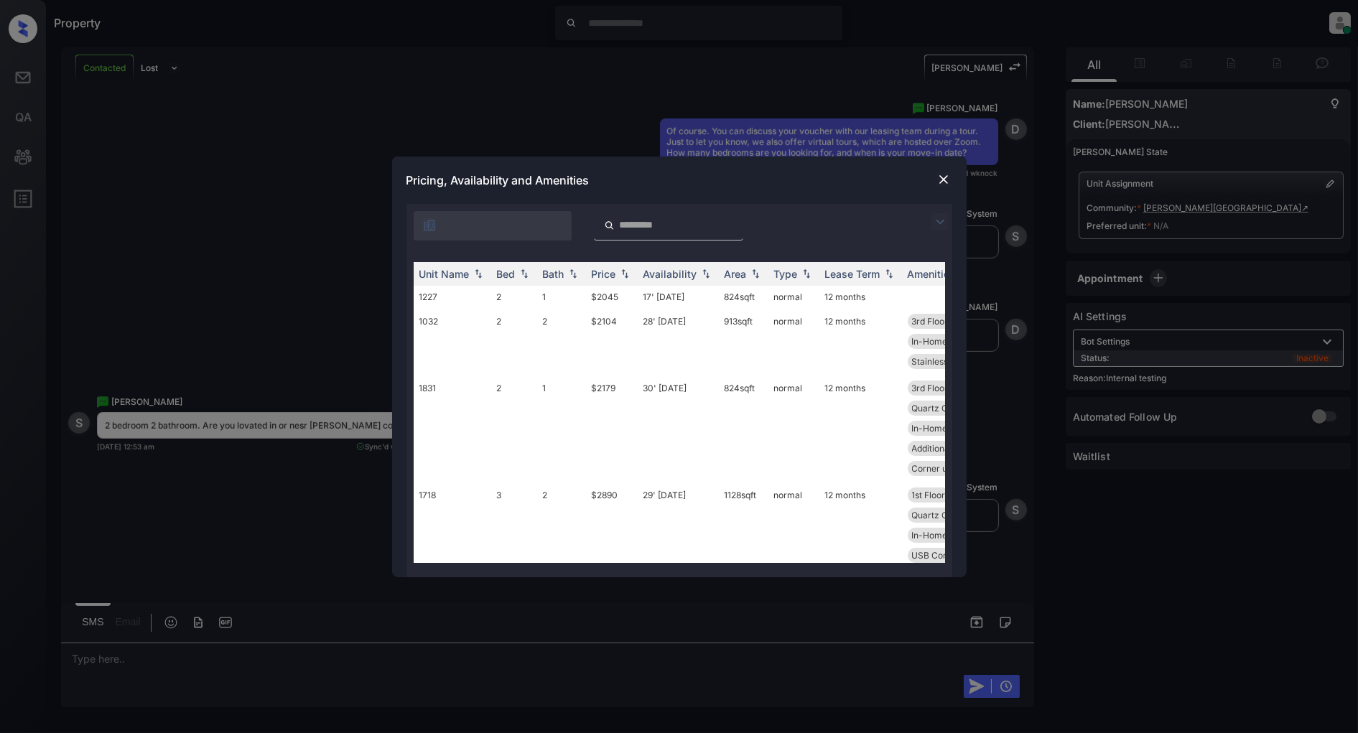
click at [938, 213] on img at bounding box center [939, 221] width 17 height 17
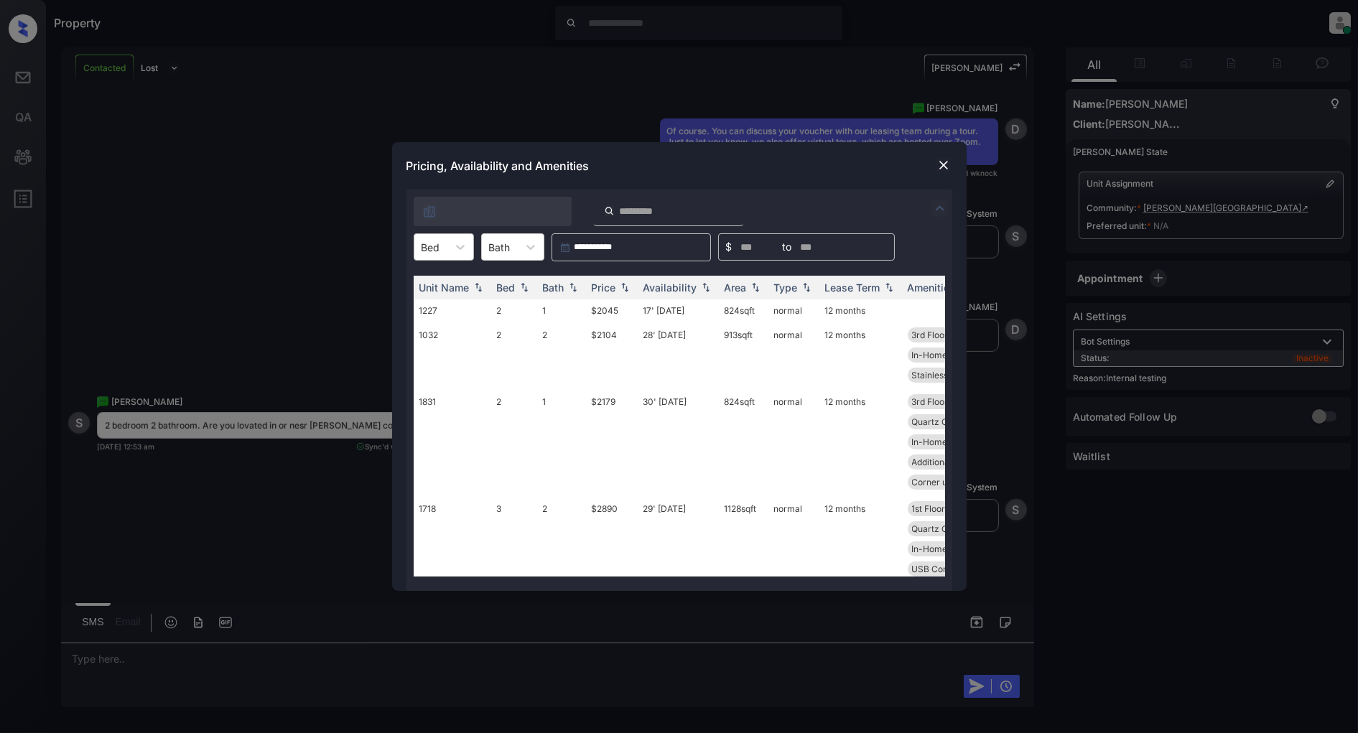
click at [436, 252] on div at bounding box center [431, 247] width 19 height 15
click at [434, 297] on div "2" at bounding box center [444, 308] width 60 height 26
click at [619, 286] on img at bounding box center [625, 288] width 14 height 10
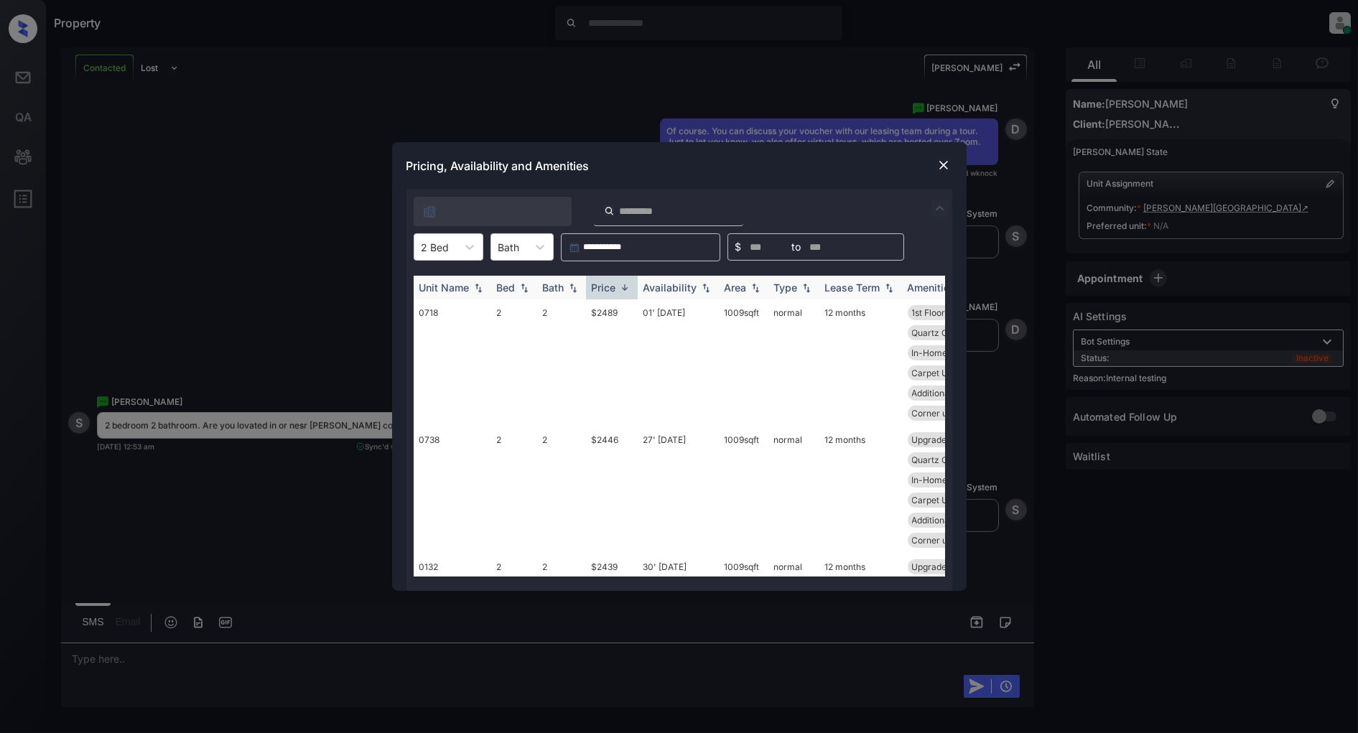
click at [619, 286] on img at bounding box center [625, 287] width 14 height 11
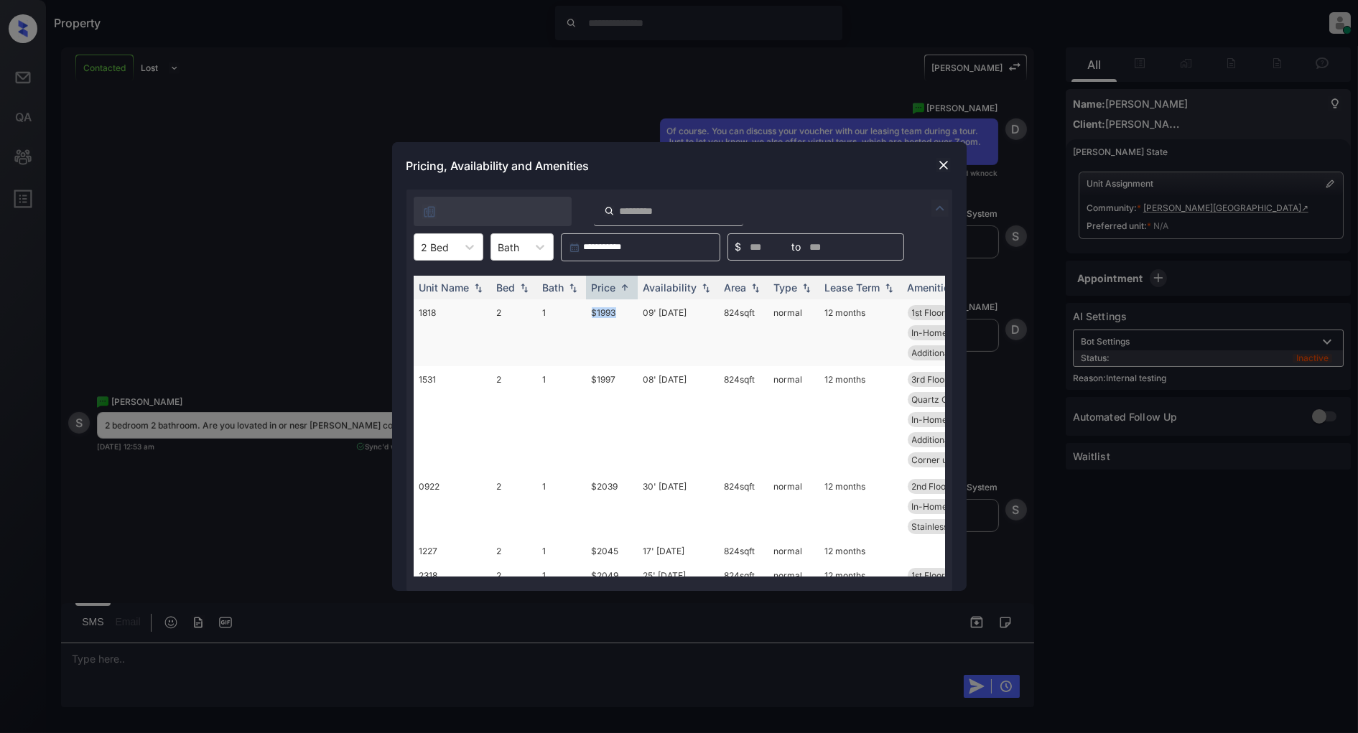
drag, startPoint x: 615, startPoint y: 316, endPoint x: 590, endPoint y: 315, distance: 25.2
click at [590, 315] on td "$1993" at bounding box center [612, 332] width 52 height 67
copy td "$1993"
click at [941, 166] on img at bounding box center [943, 165] width 14 height 14
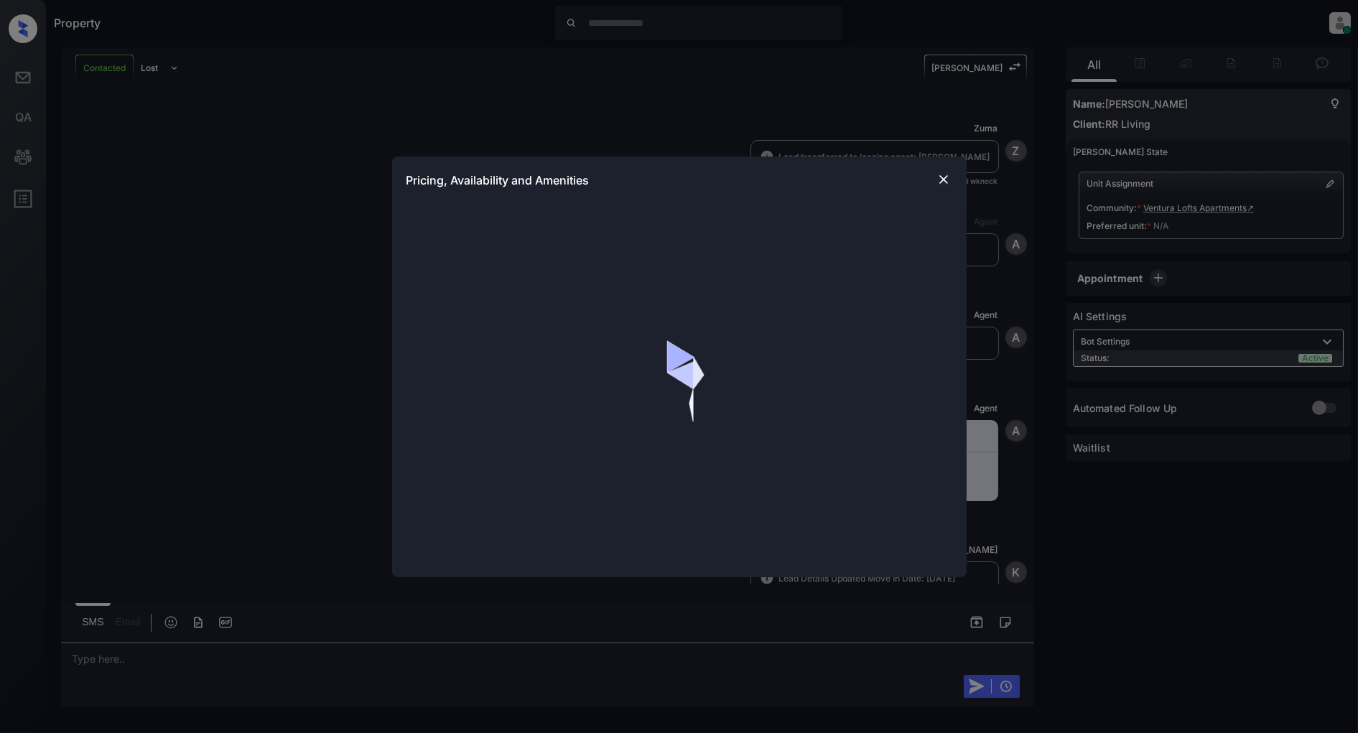
scroll to position [579, 0]
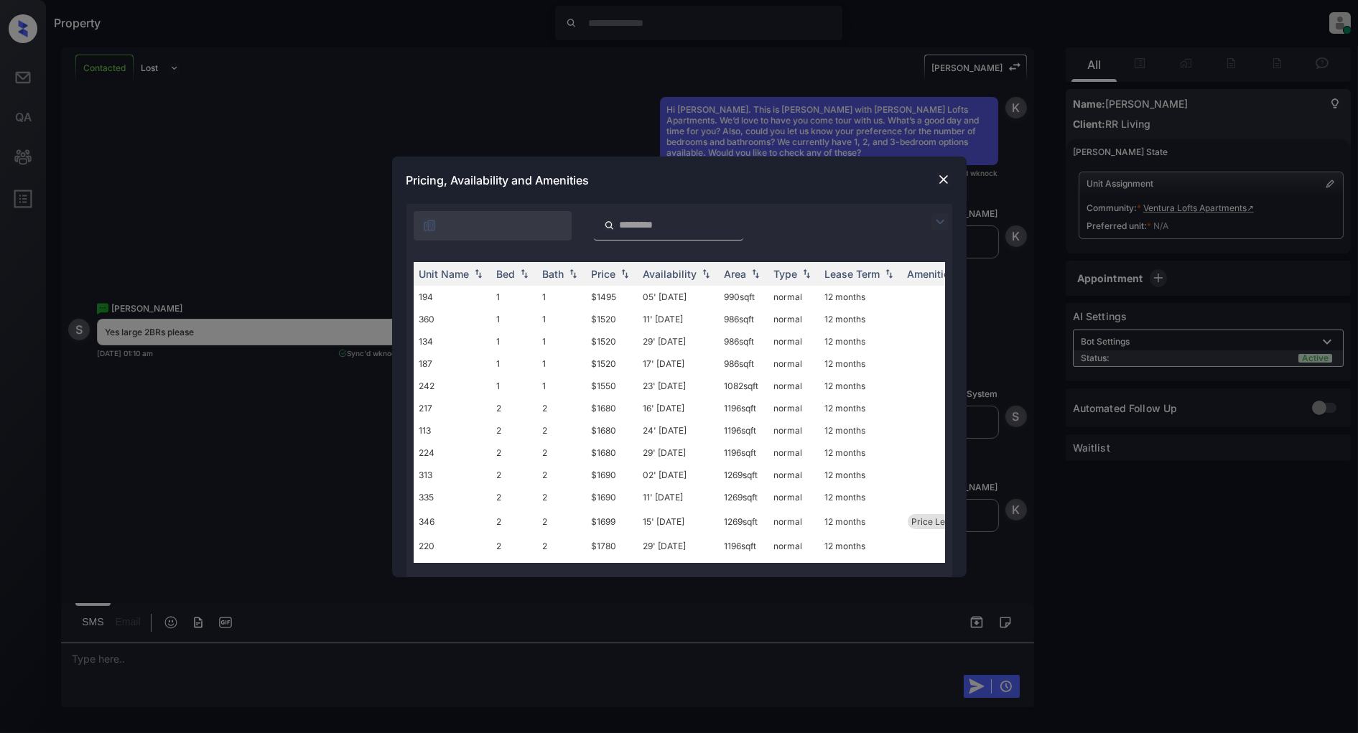
click at [939, 221] on img at bounding box center [939, 221] width 17 height 17
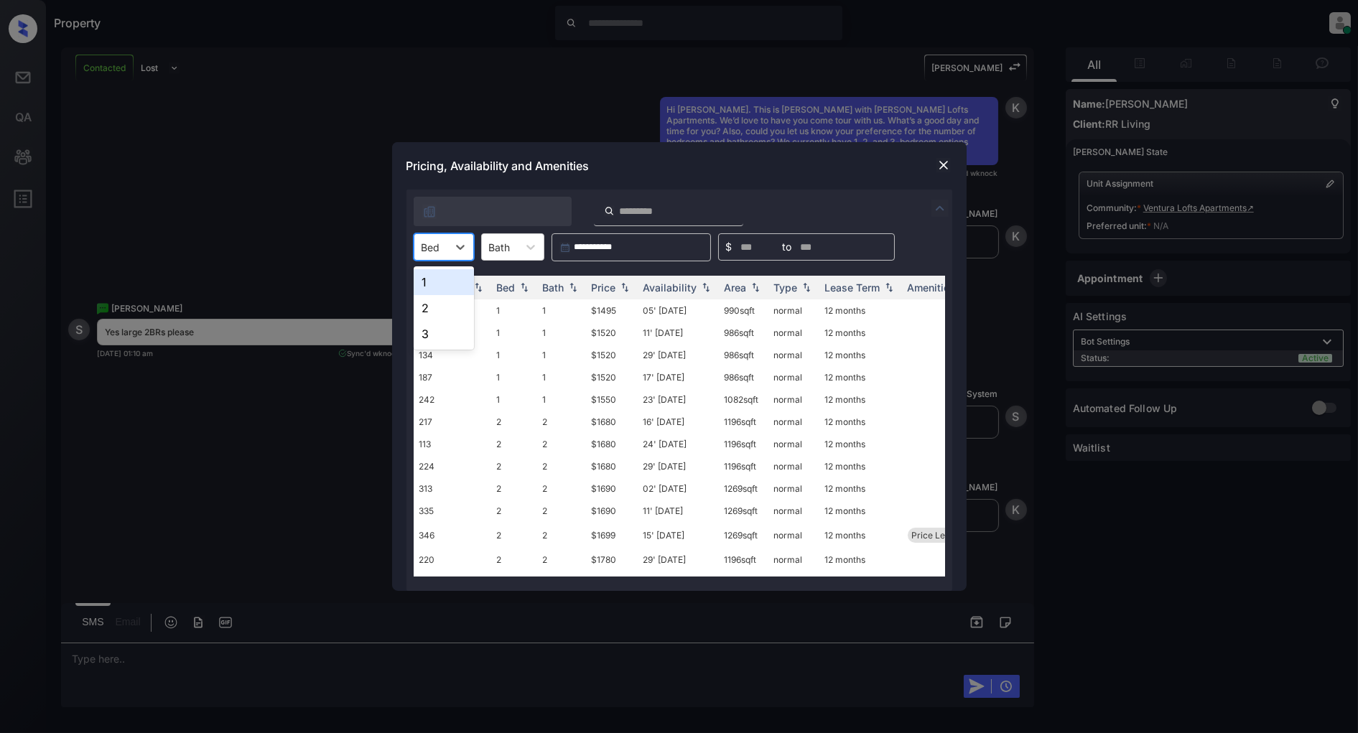
click at [442, 241] on div "Bed" at bounding box center [430, 247] width 33 height 21
click at [442, 302] on div "2" at bounding box center [444, 308] width 60 height 26
click at [623, 289] on img at bounding box center [625, 288] width 14 height 10
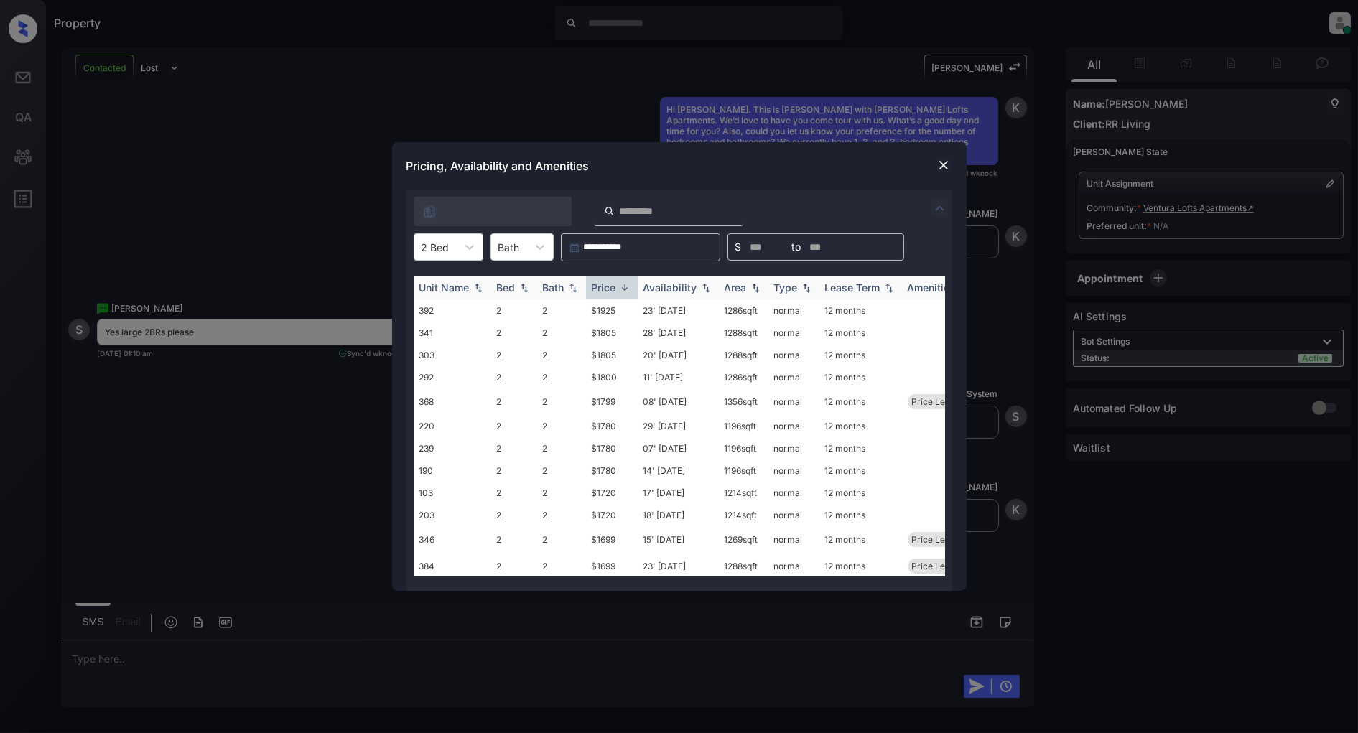
click at [623, 289] on img at bounding box center [625, 287] width 14 height 11
drag, startPoint x: 620, startPoint y: 307, endPoint x: 574, endPoint y: 317, distance: 46.9
click at [574, 317] on tr "217 2 2 $1680 16' [DATE] sqft normal 12 months" at bounding box center [789, 310] width 750 height 22
copy tr "$1680"
click at [945, 165] on img at bounding box center [943, 165] width 14 height 14
